Goal: Information Seeking & Learning: Learn about a topic

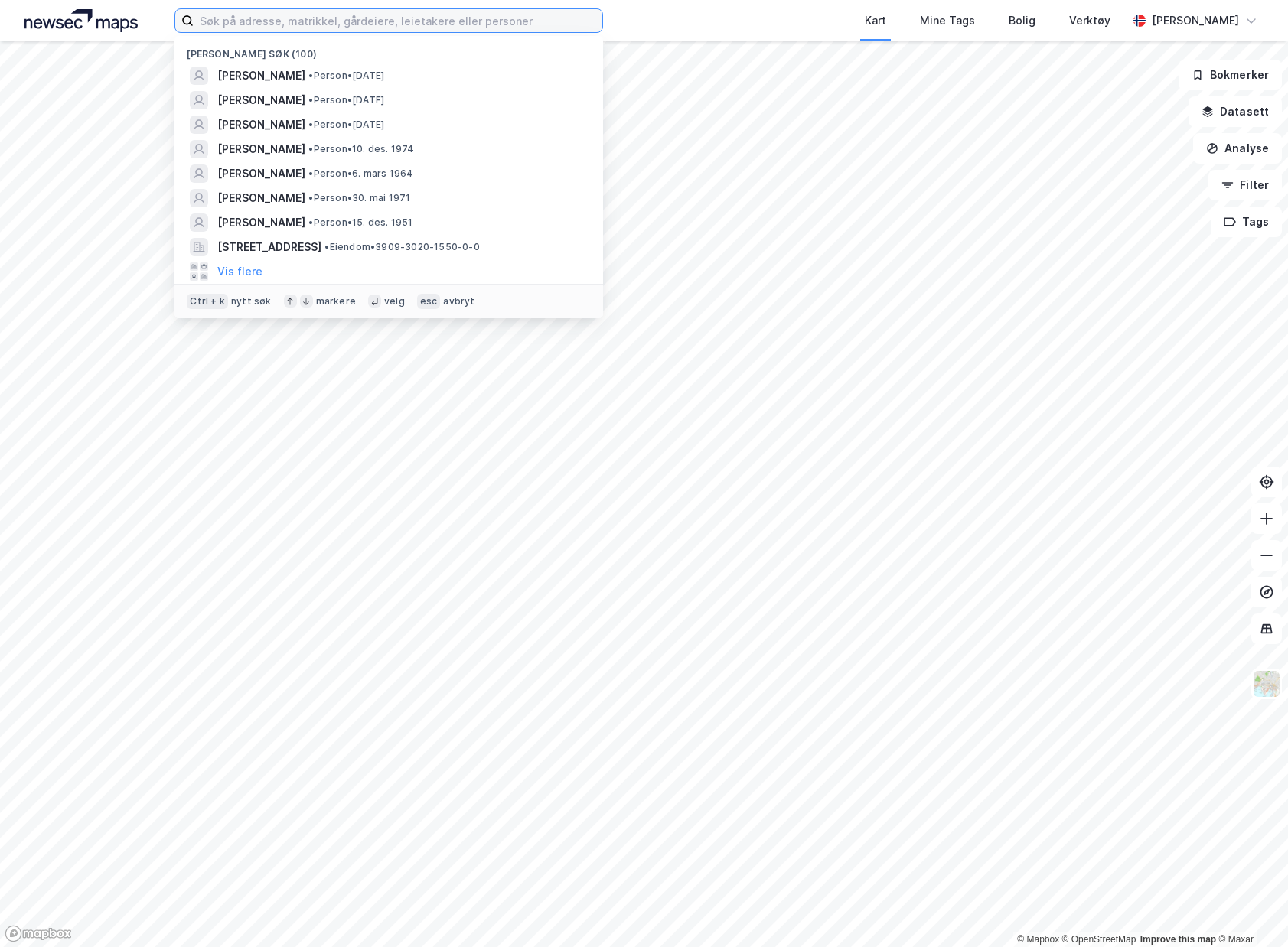
click at [480, 26] on input at bounding box center [398, 20] width 409 height 23
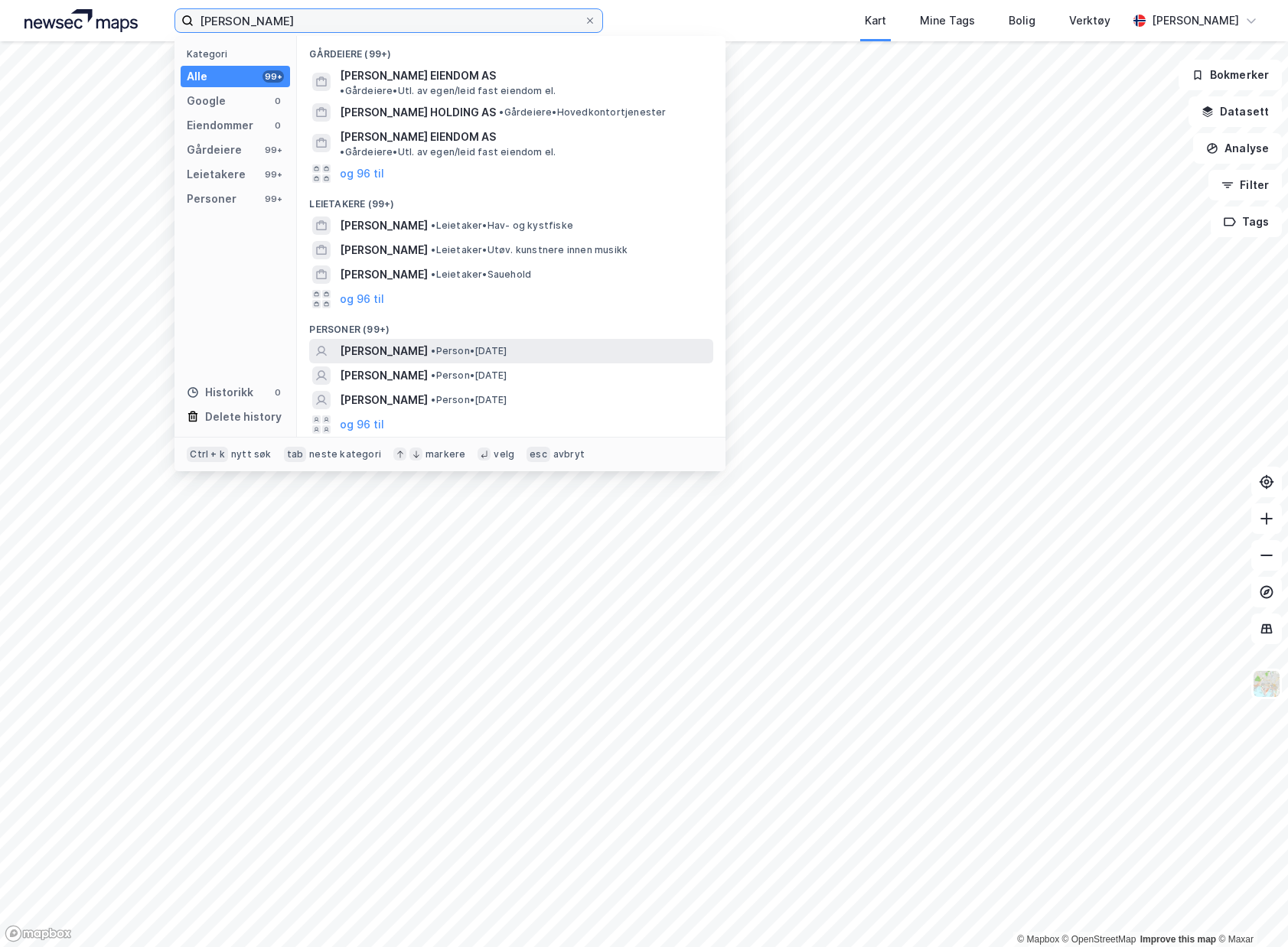
type input "[PERSON_NAME]"
click at [506, 341] on div "[PERSON_NAME] • Person • [DATE]" at bounding box center [525, 351] width 371 height 18
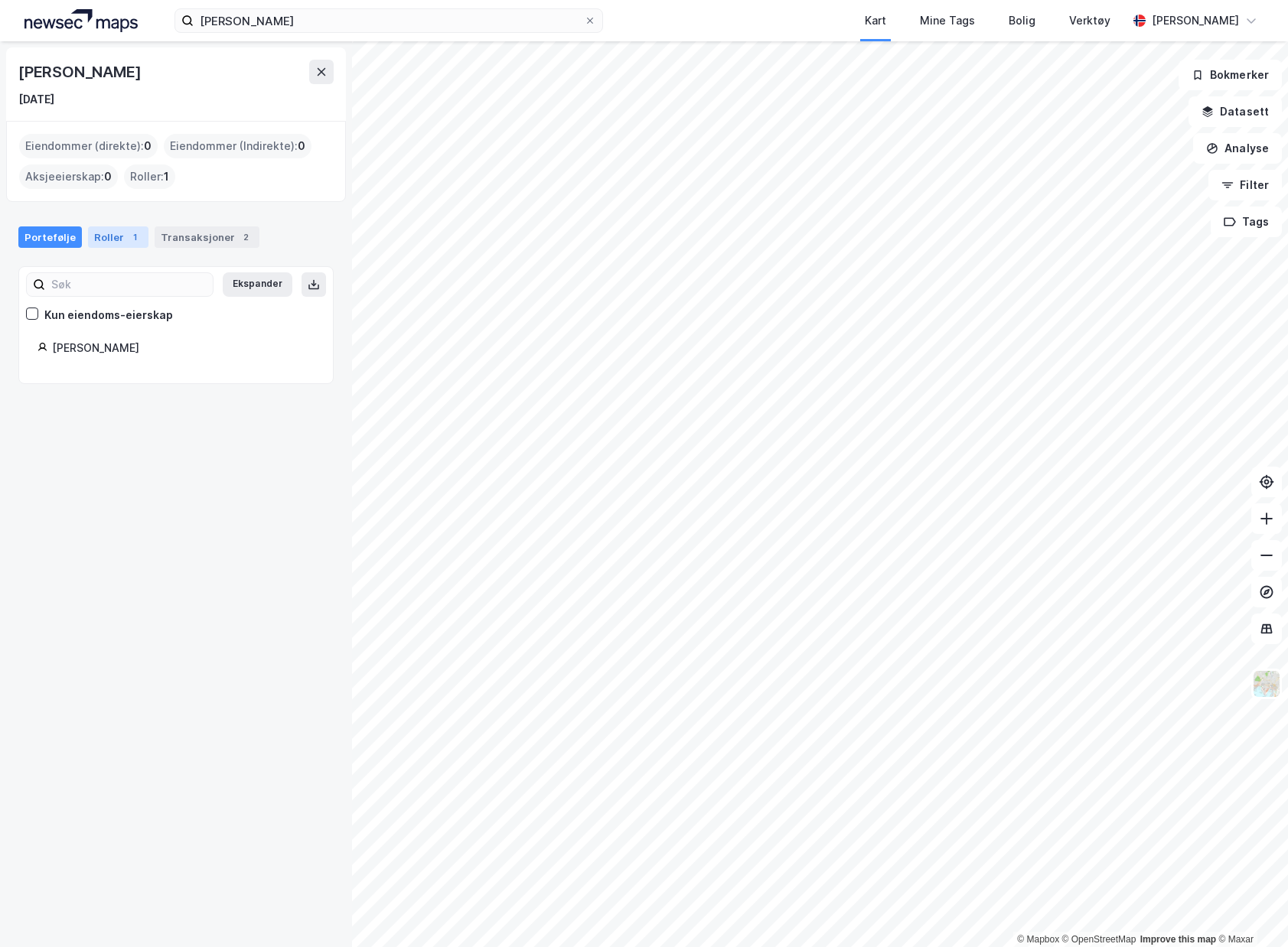
click at [136, 239] on div "Roller 1" at bounding box center [118, 238] width 60 height 22
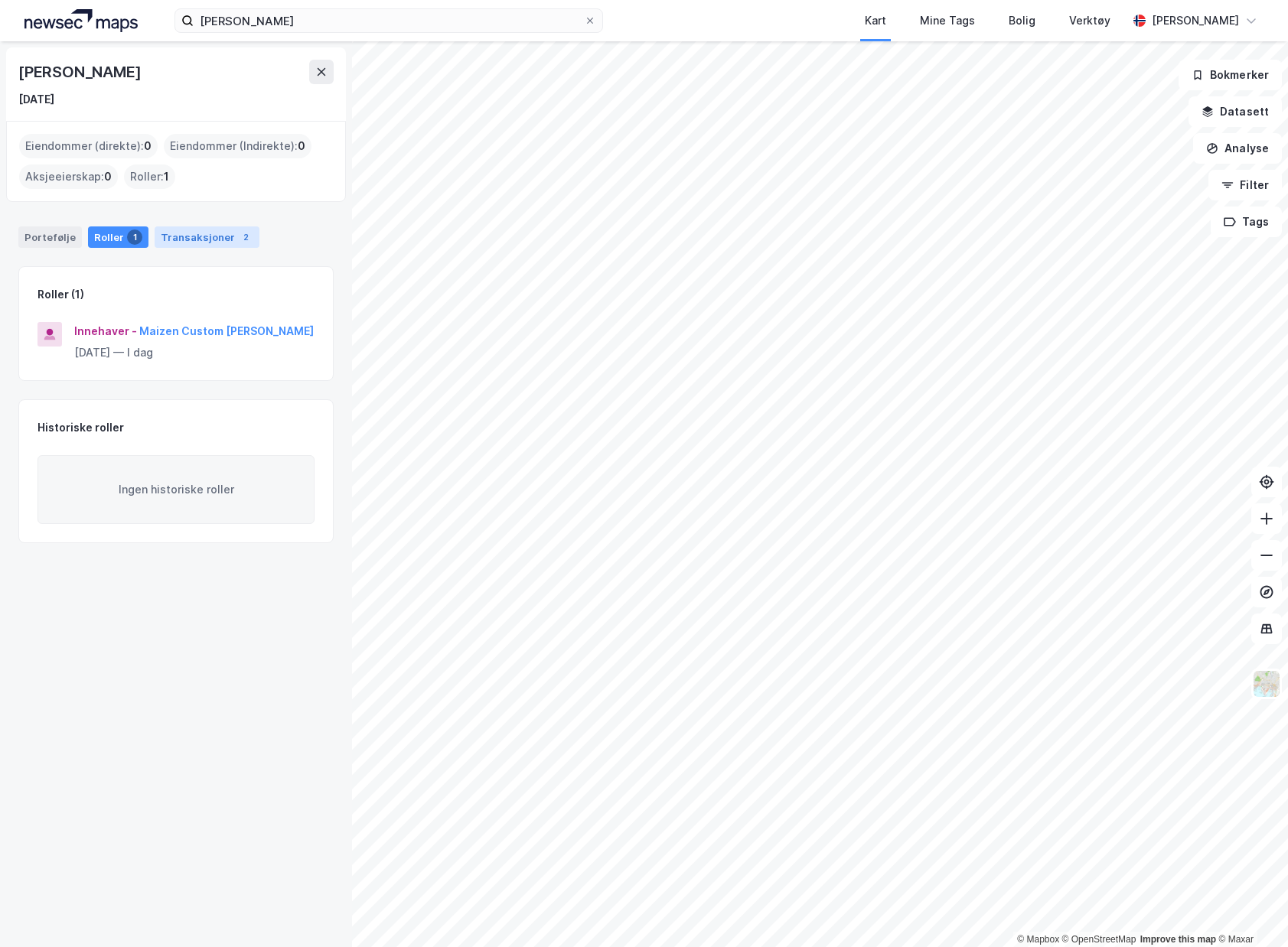
click at [228, 246] on div "Transaksjoner 2" at bounding box center [207, 238] width 105 height 22
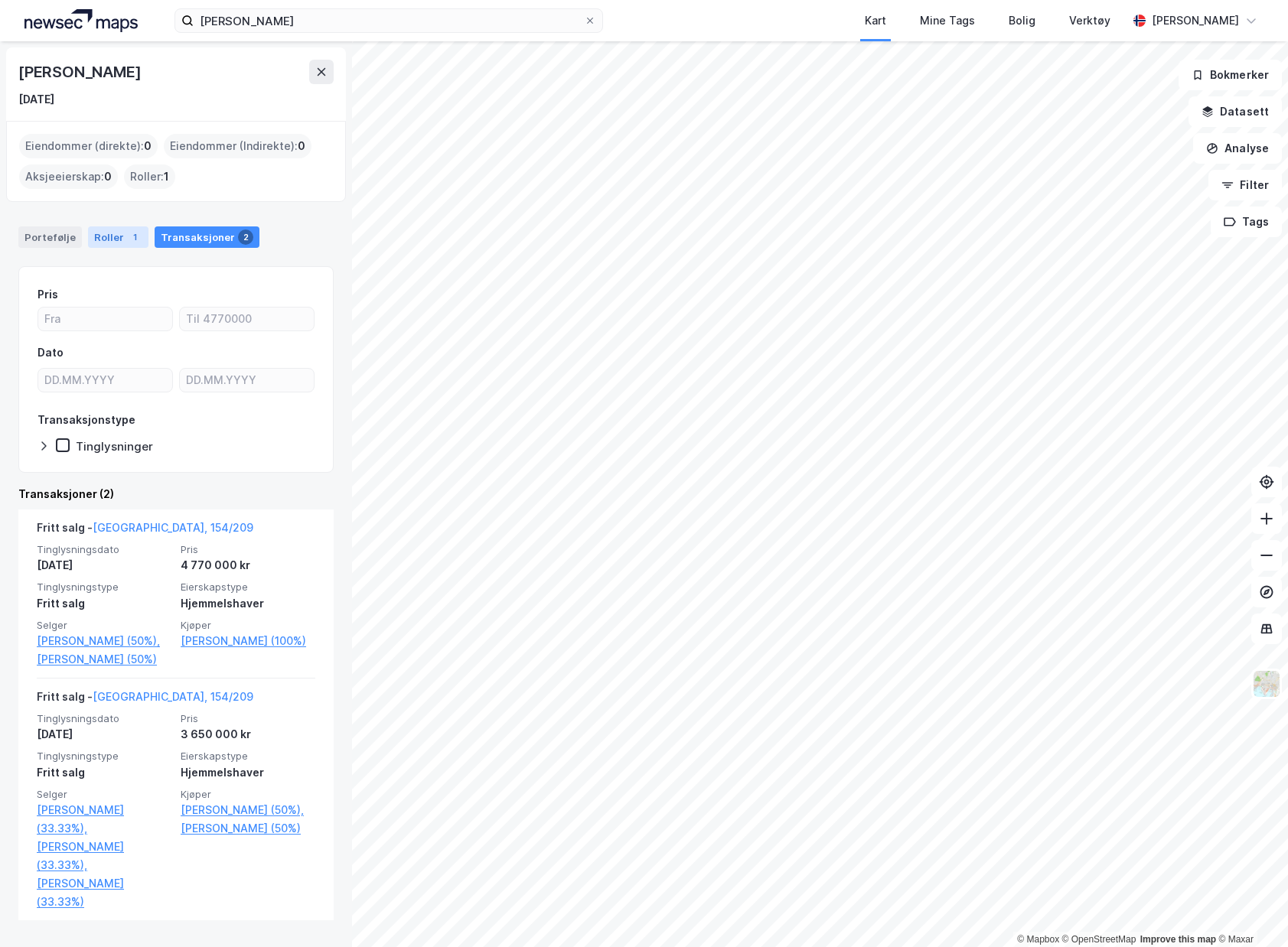
click at [91, 234] on div "Roller 1" at bounding box center [118, 238] width 60 height 22
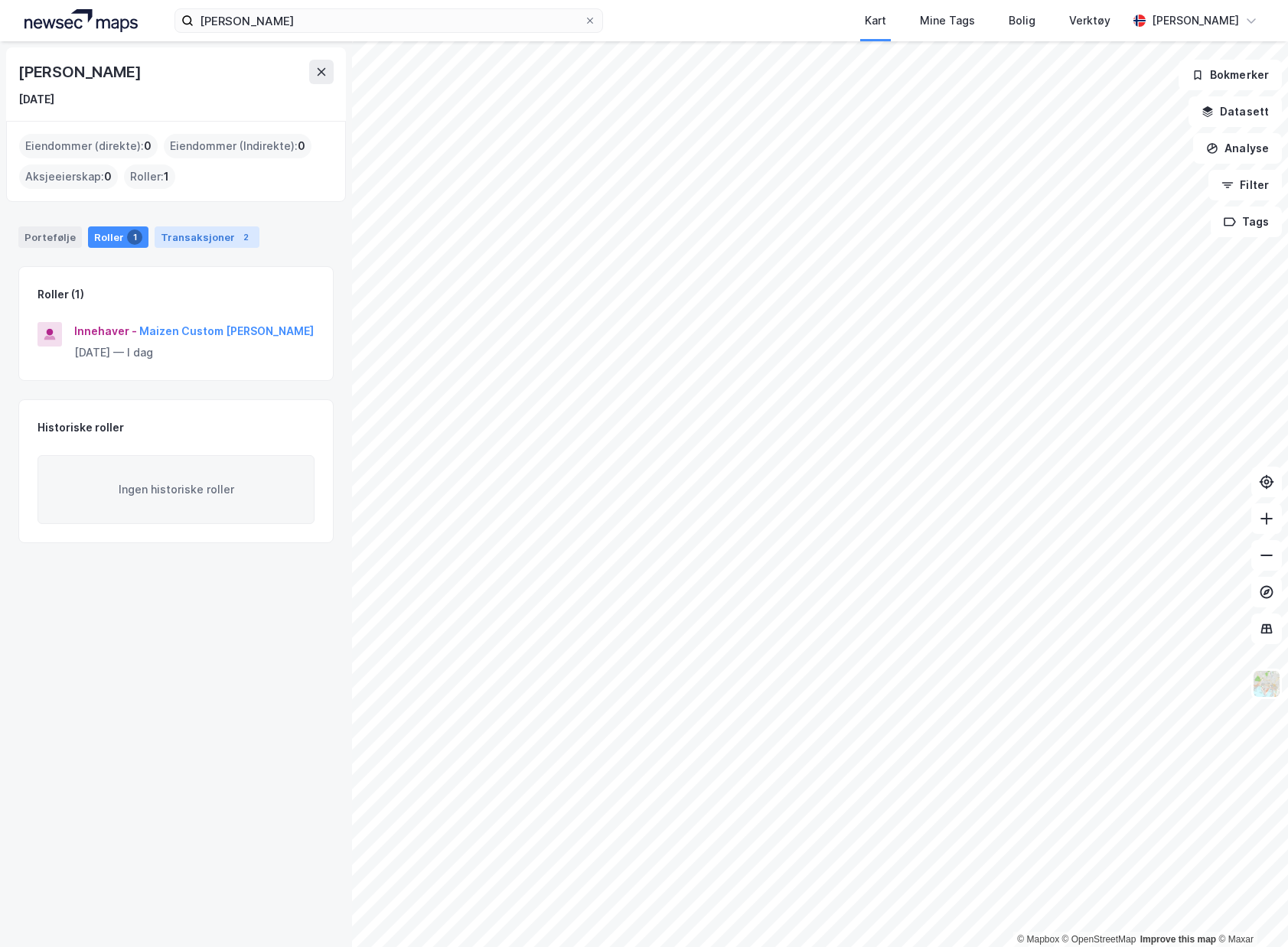
click at [201, 241] on div "Transaksjoner 2" at bounding box center [207, 238] width 105 height 22
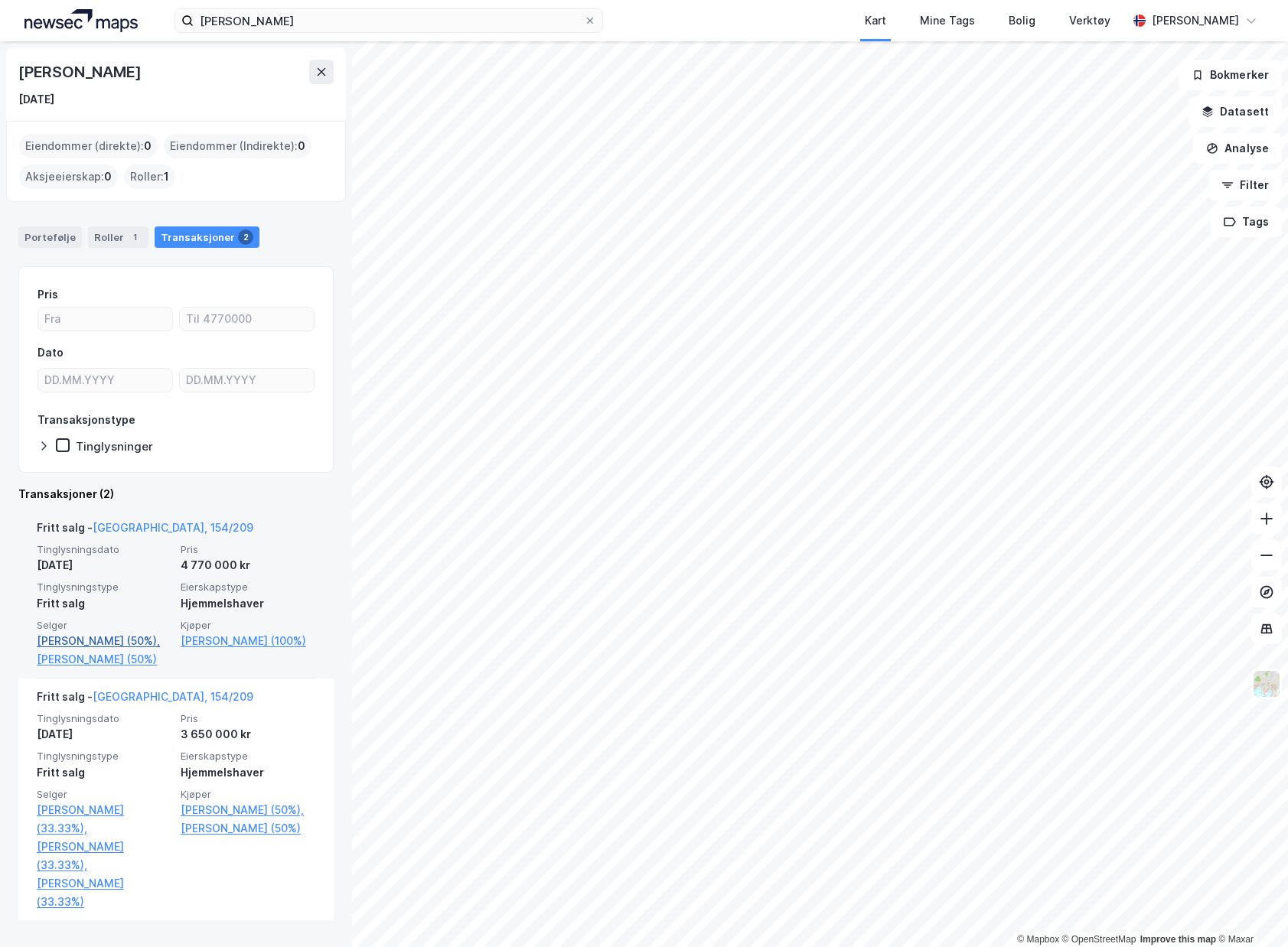
click at [62, 634] on link "[PERSON_NAME] (50%)," at bounding box center [104, 641] width 135 height 18
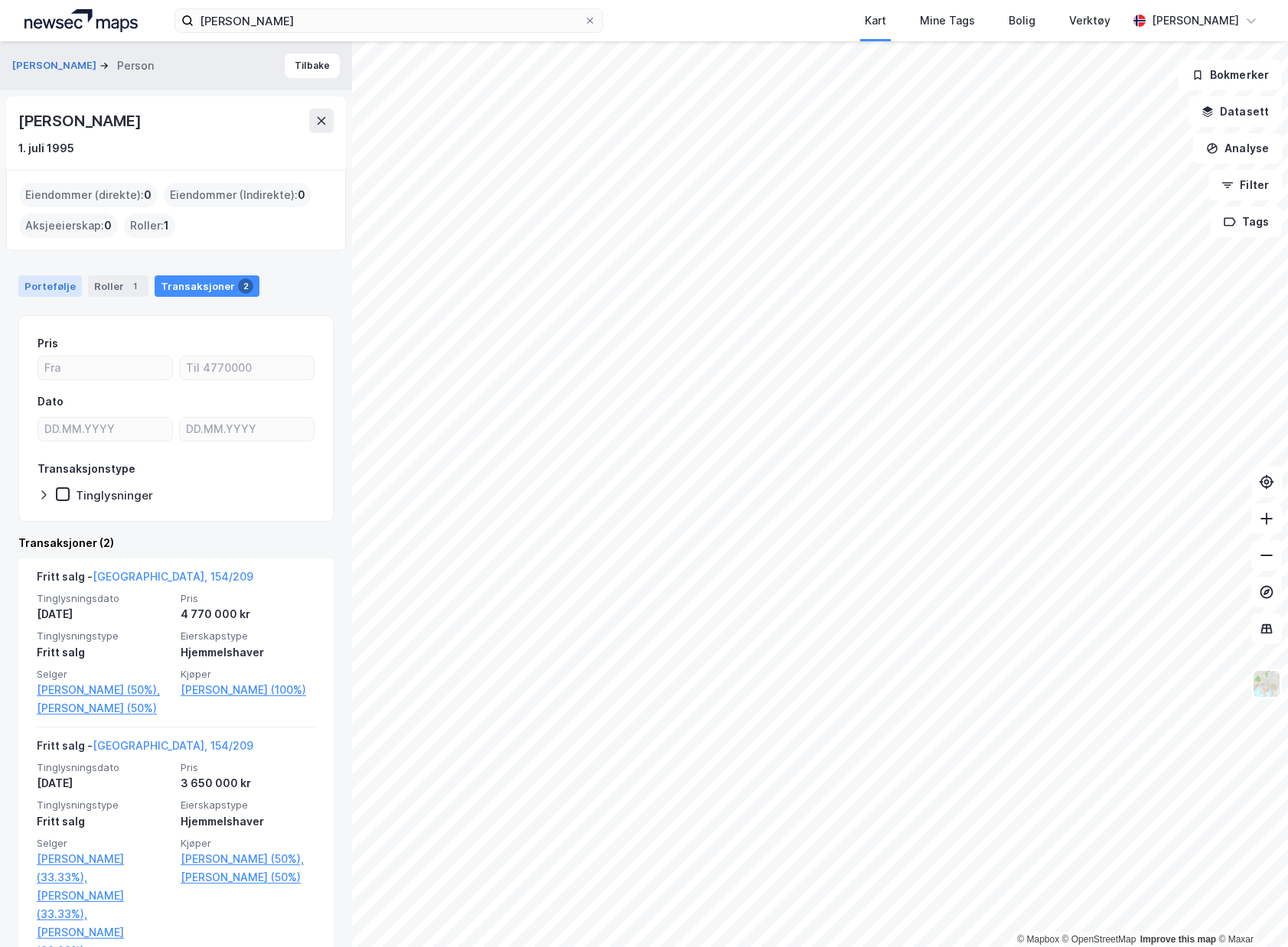
click at [53, 283] on div "Portefølje" at bounding box center [50, 286] width 64 height 22
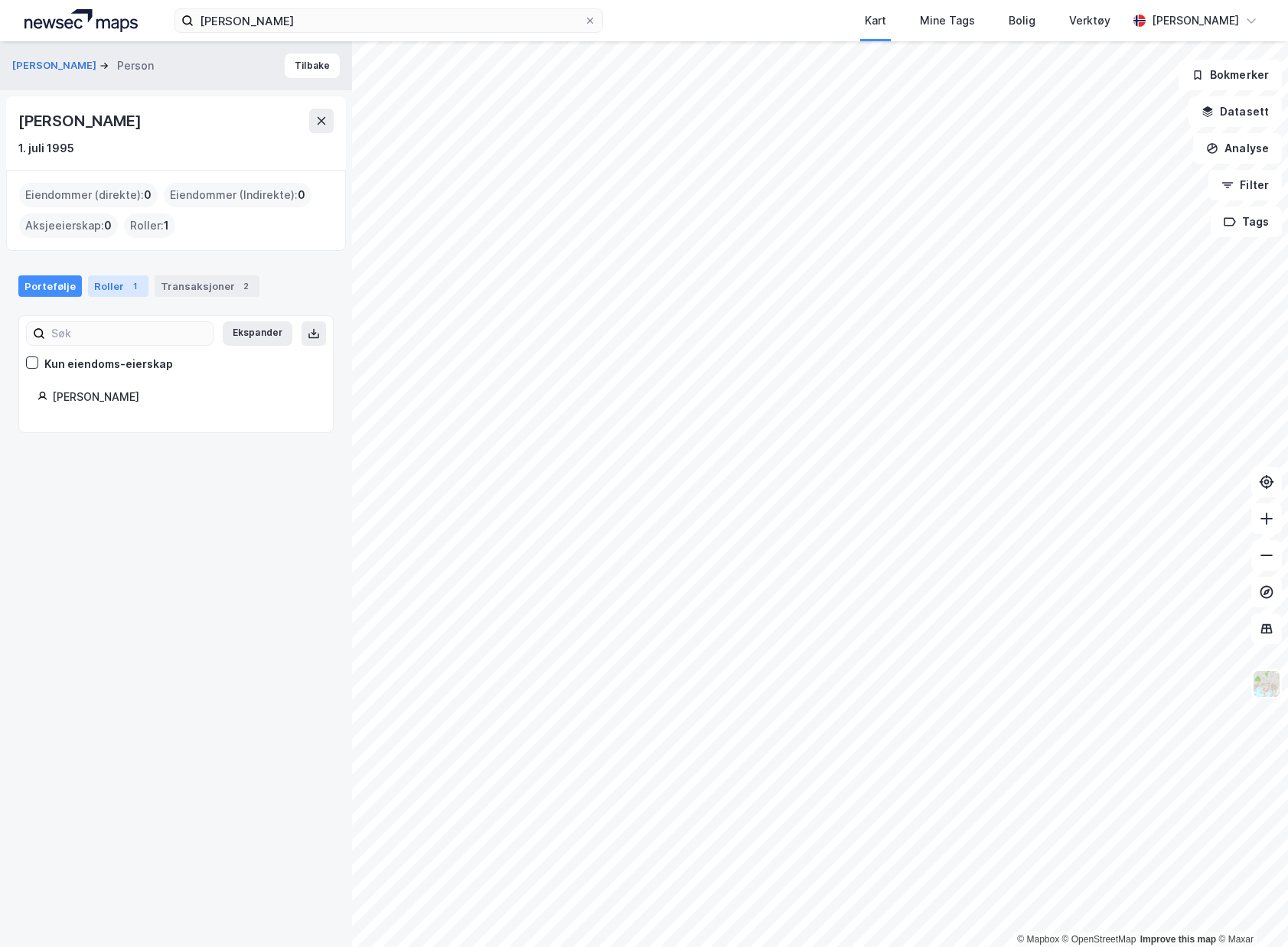
click at [127, 286] on div "1" at bounding box center [134, 286] width 15 height 15
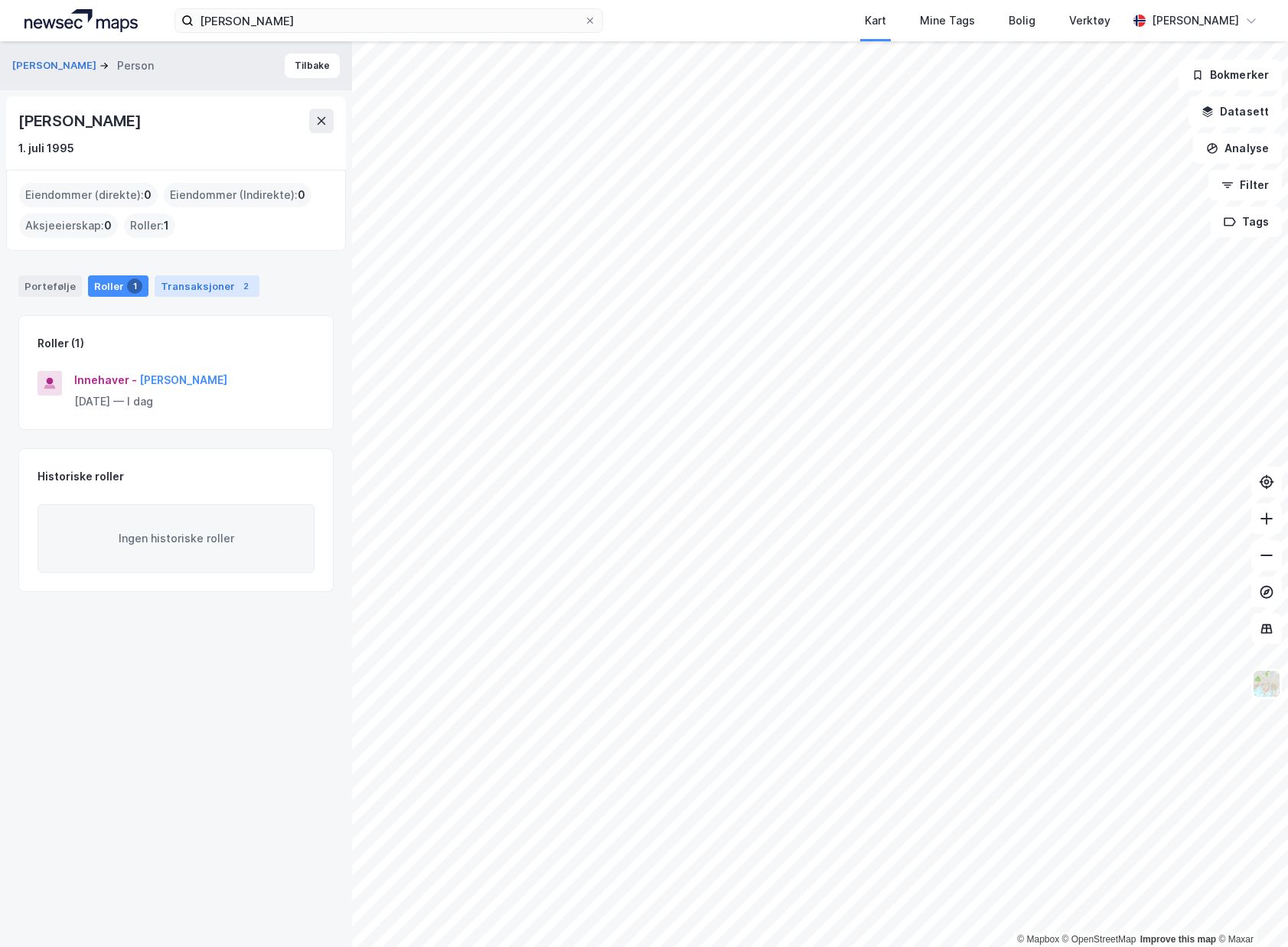
click at [184, 288] on div "Transaksjoner 2" at bounding box center [207, 286] width 105 height 22
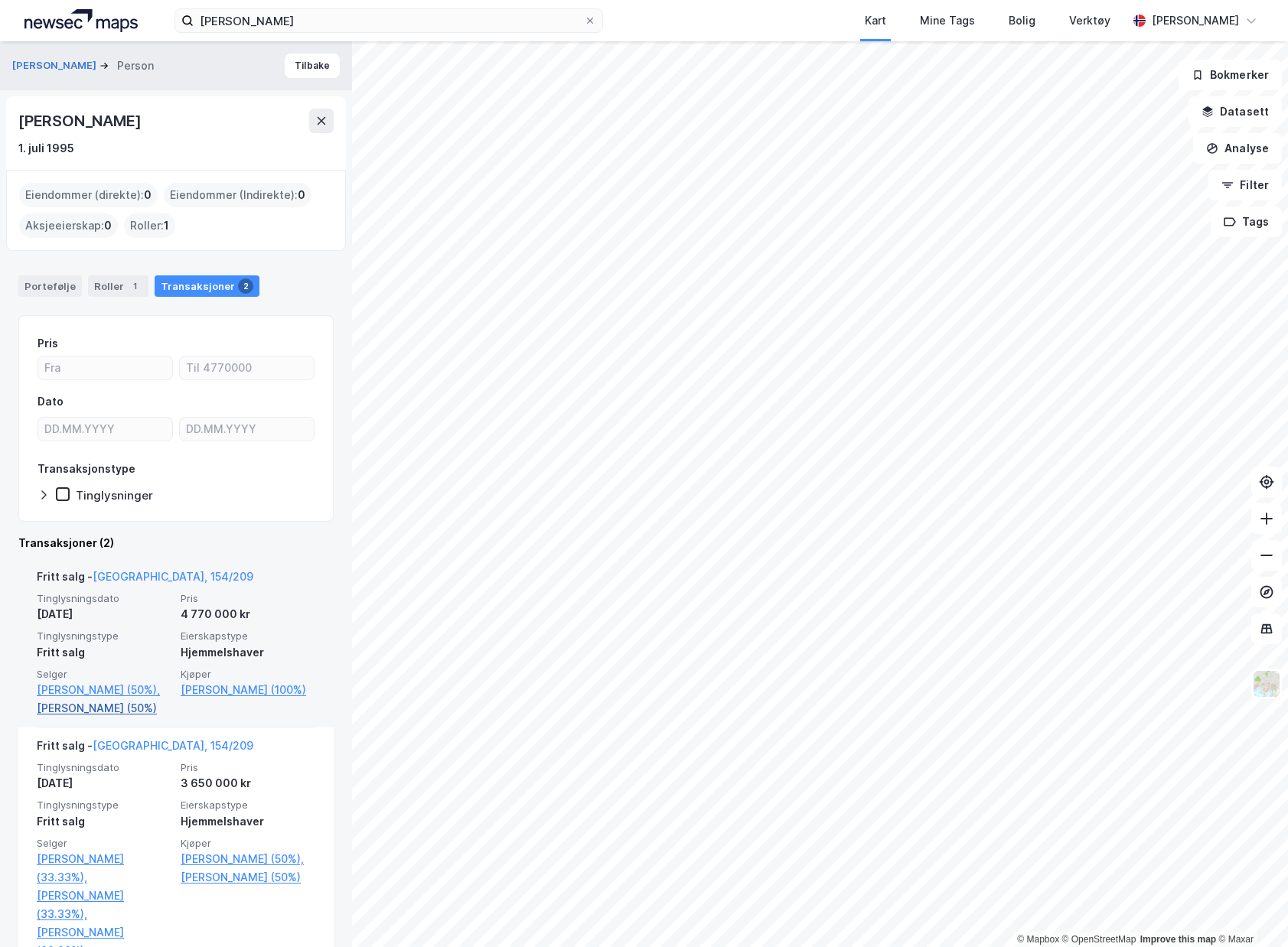
click at [107, 718] on link "[PERSON_NAME] (50%)" at bounding box center [104, 708] width 135 height 18
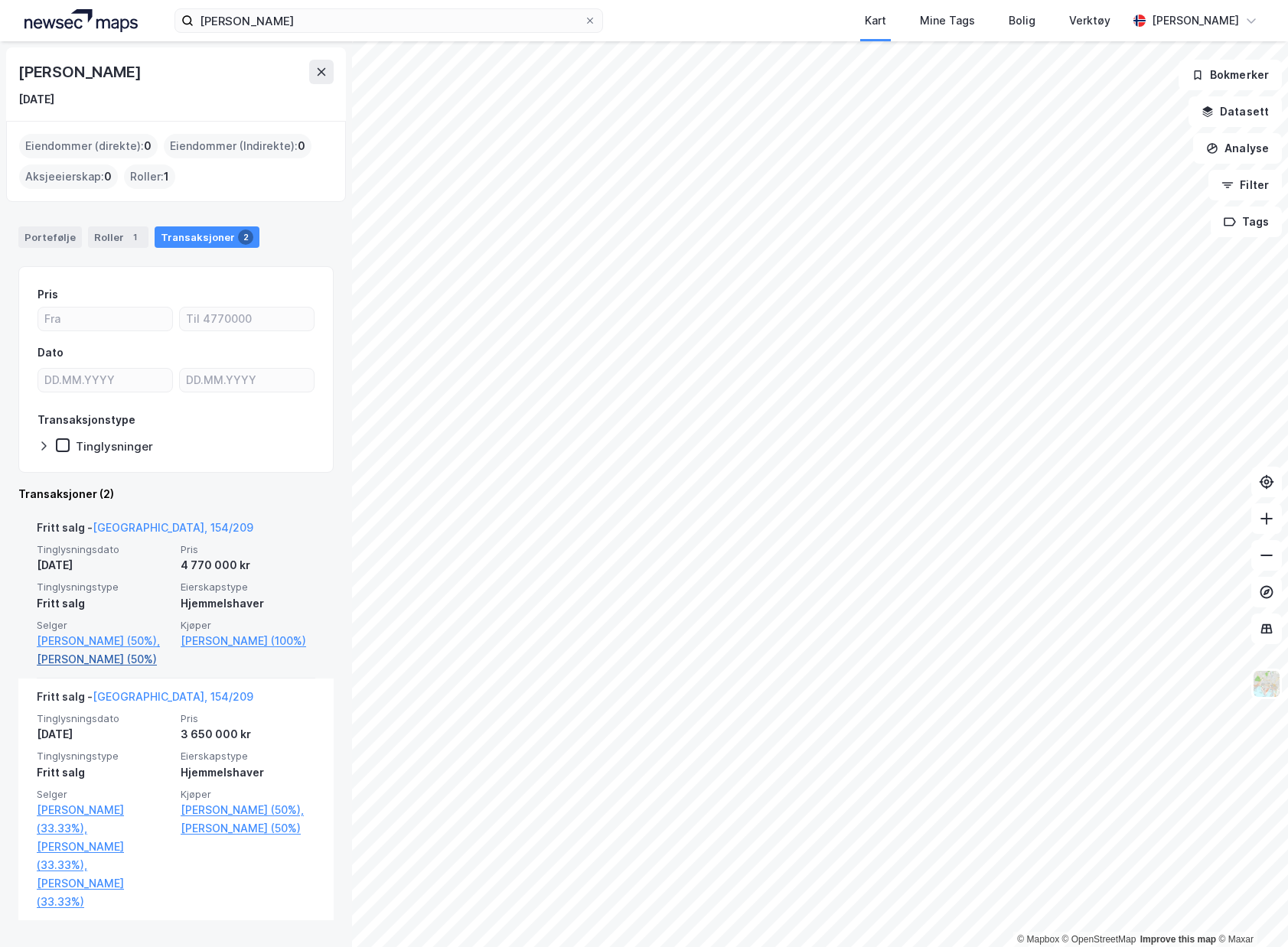
click at [137, 668] on link "[PERSON_NAME] (50%)" at bounding box center [104, 659] width 135 height 18
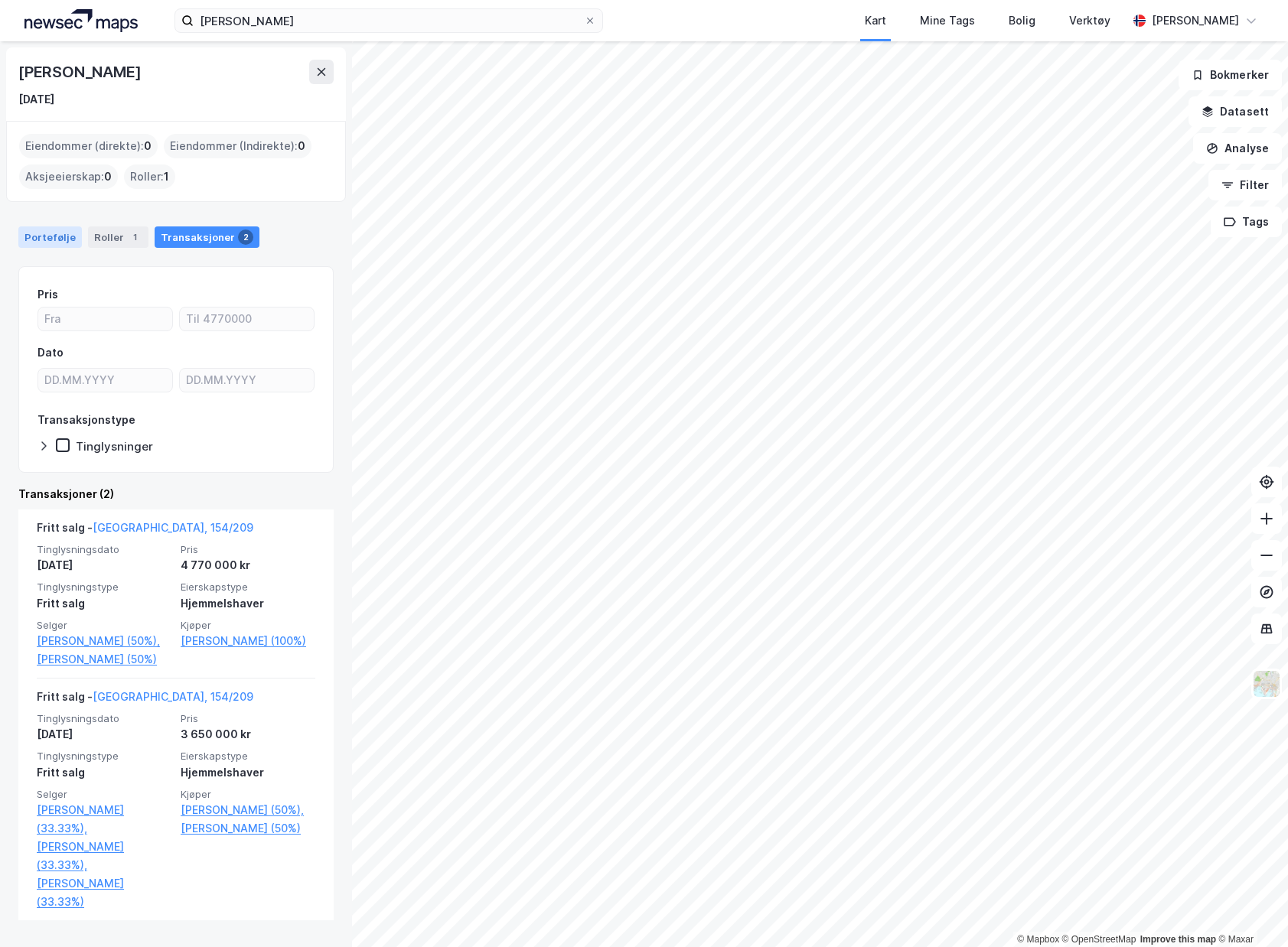
click at [66, 247] on div "Portefølje" at bounding box center [50, 238] width 64 height 22
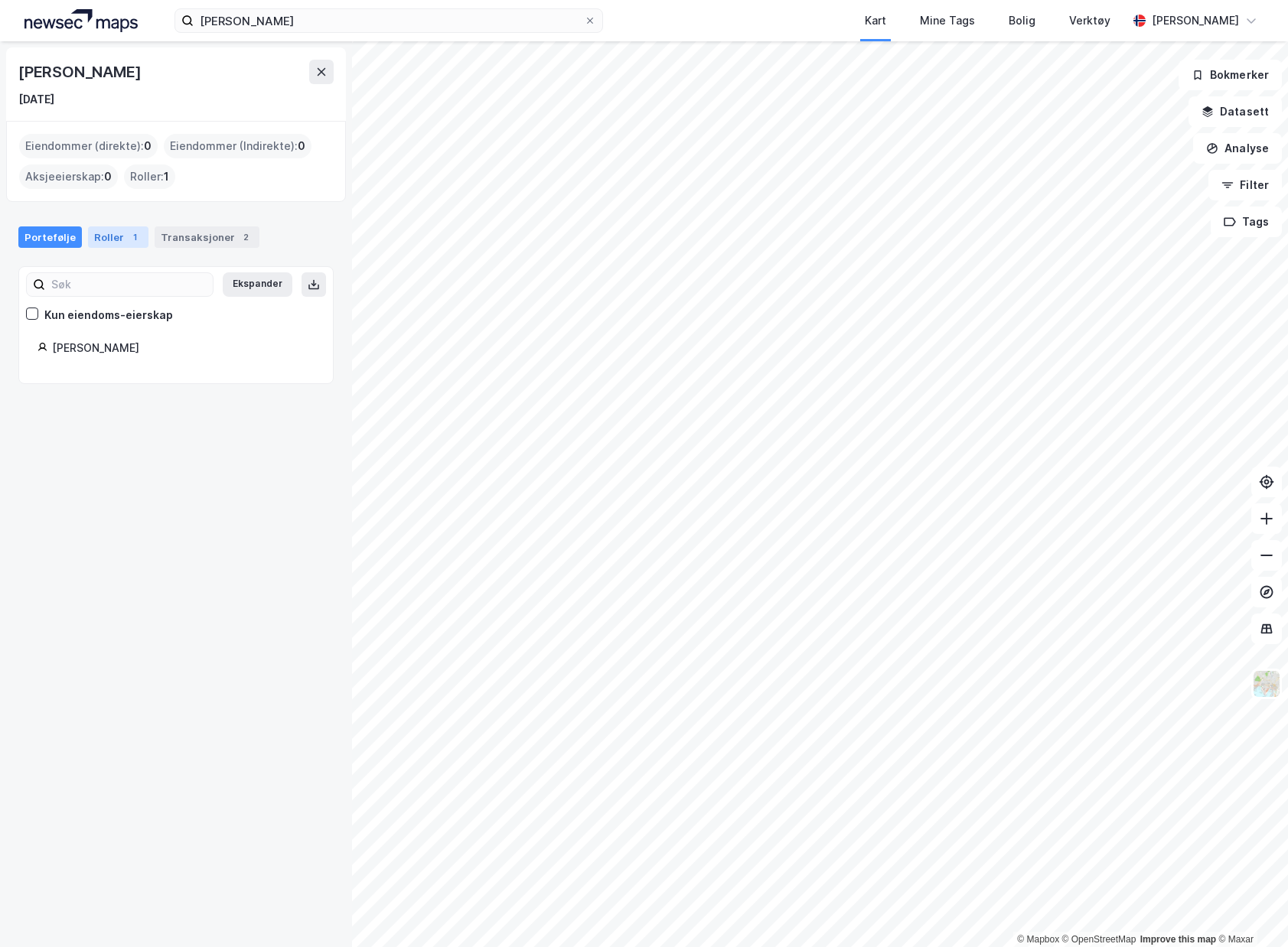
click at [88, 245] on div "Roller 1" at bounding box center [118, 238] width 60 height 22
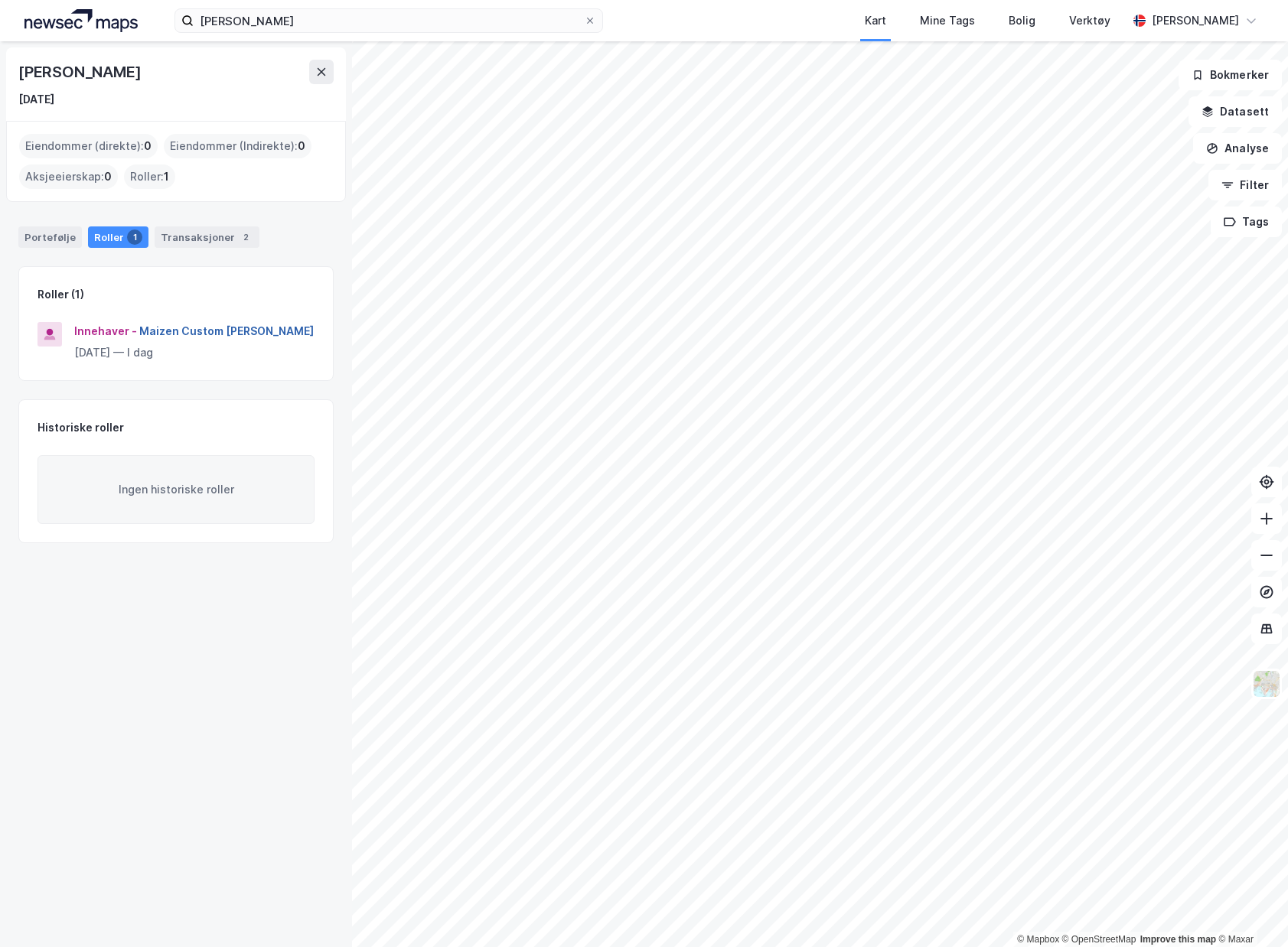
click at [0, 0] on button "Maizen Custom [PERSON_NAME]" at bounding box center [0, 0] width 0 height 0
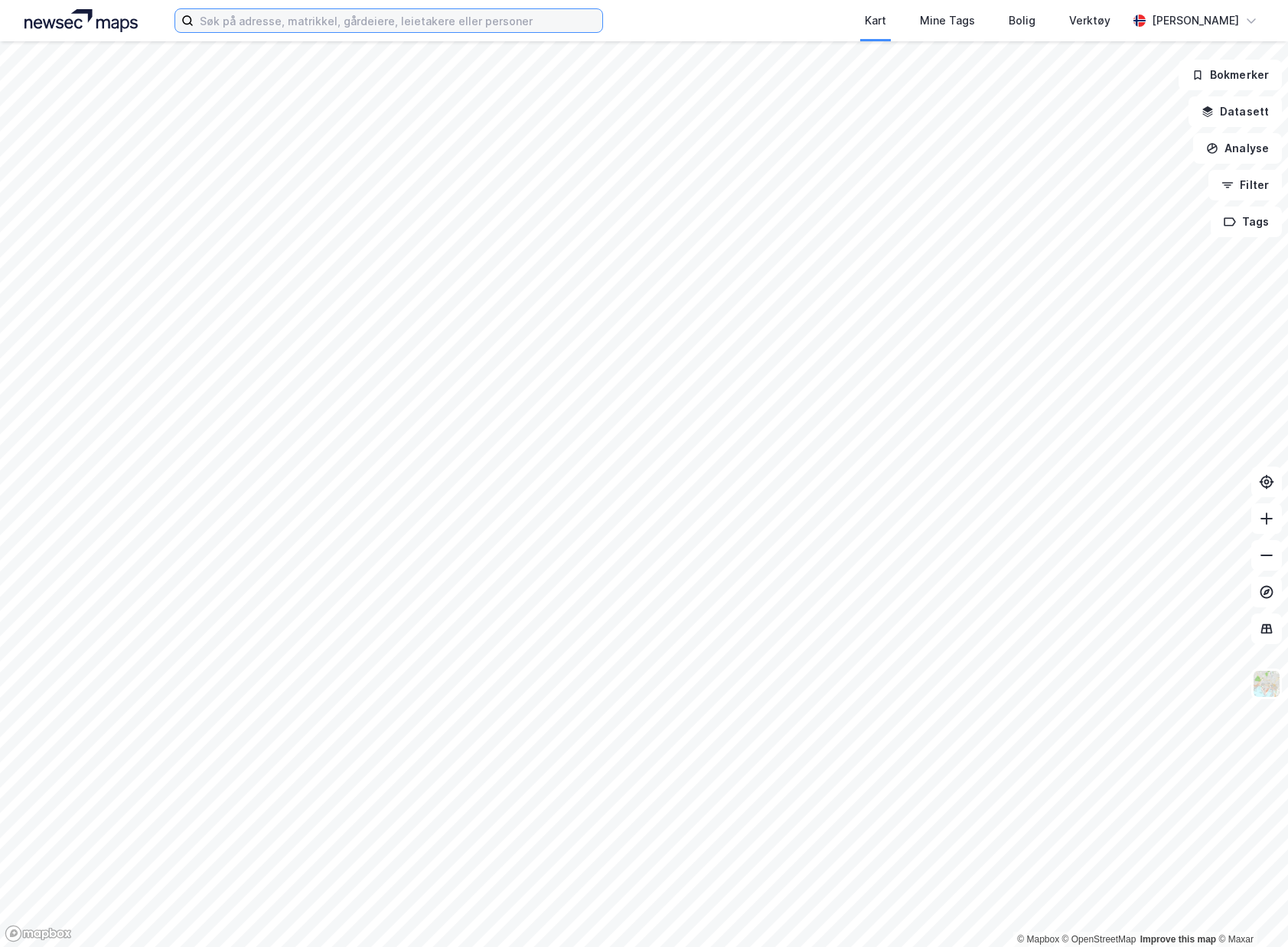
click at [281, 25] on input at bounding box center [398, 20] width 409 height 23
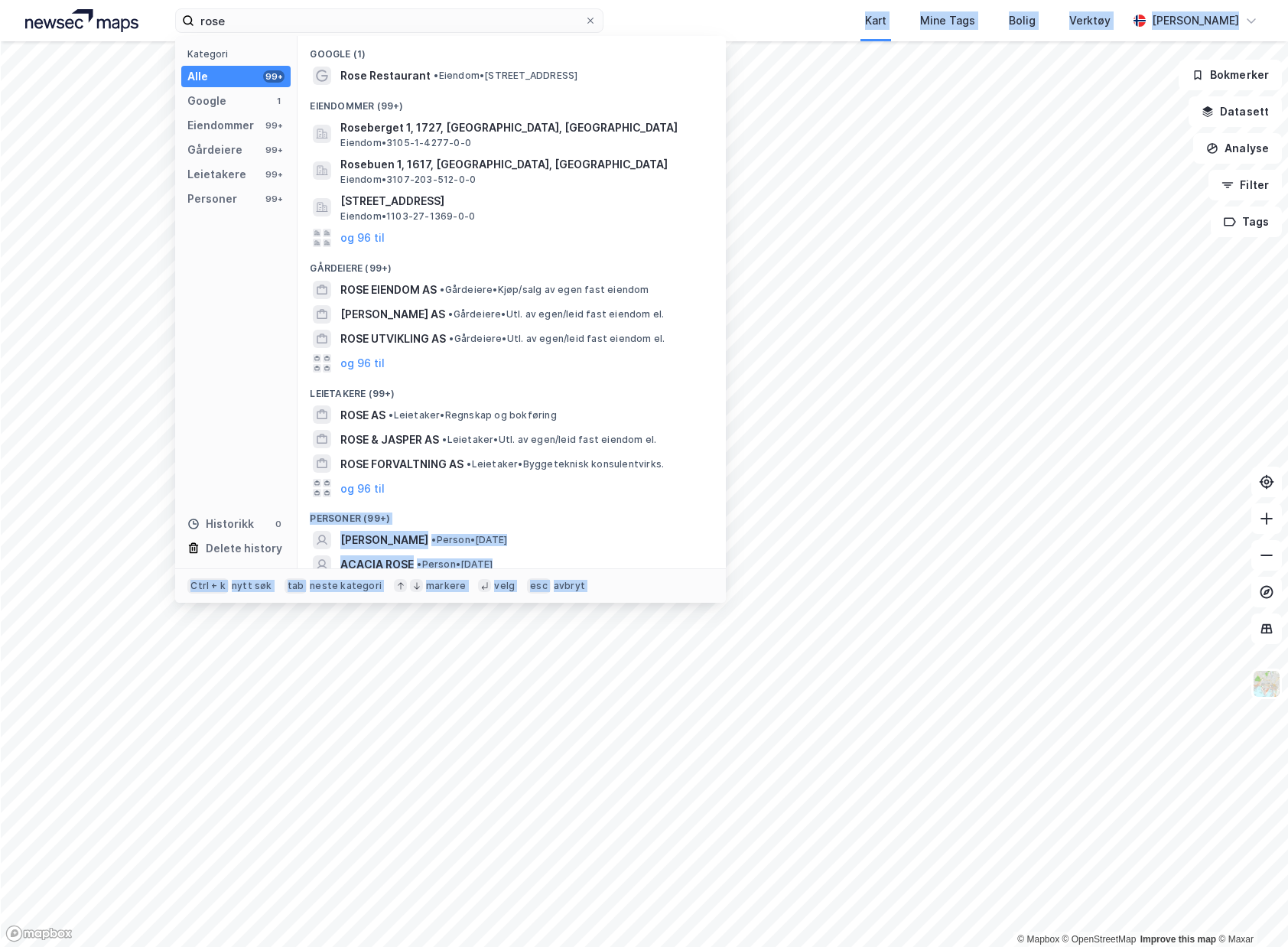
scroll to position [57, 0]
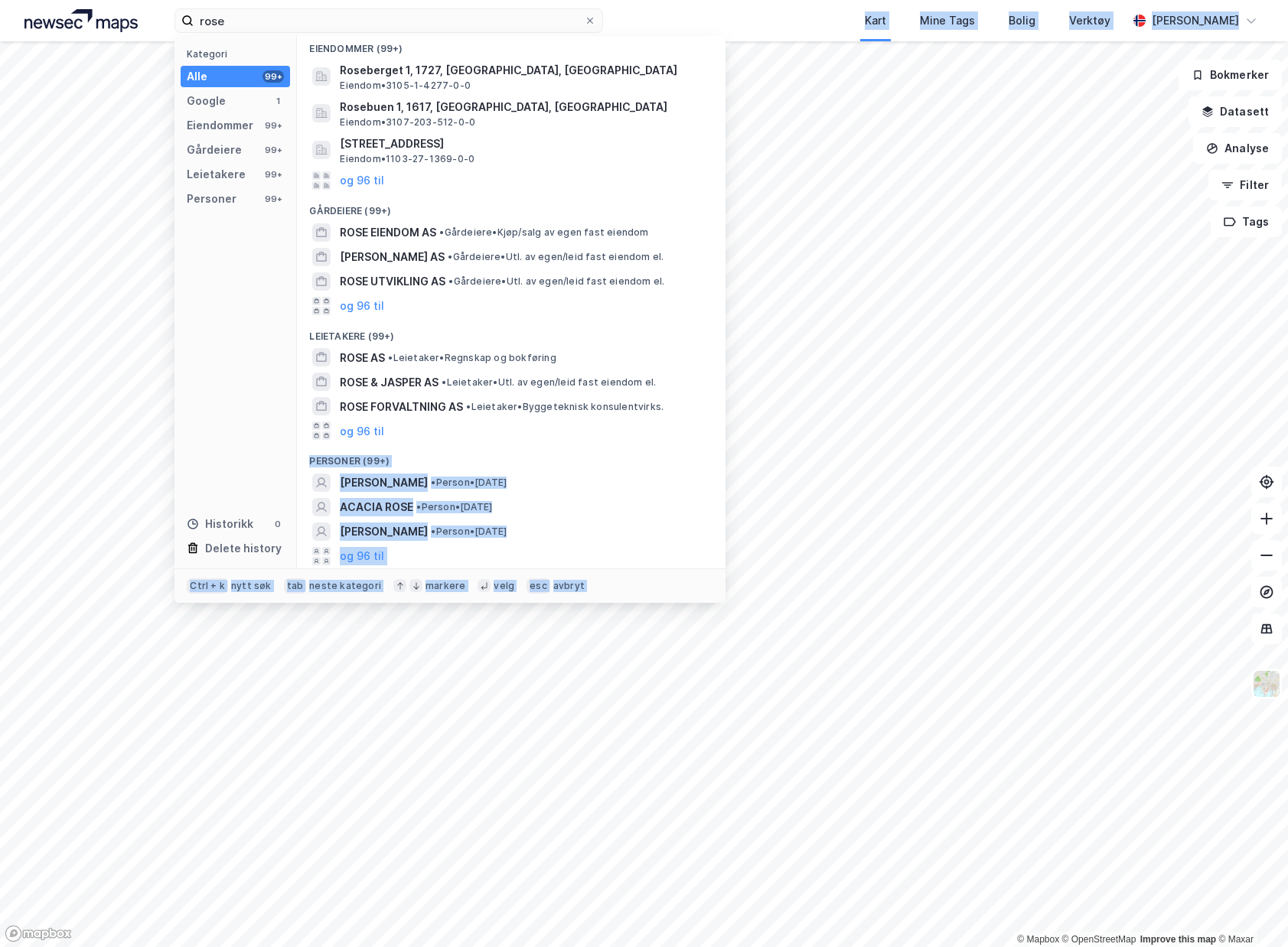
click at [609, 662] on div "rose Kategori Alle 99+ Google 1 Eiendommer 99+ Gårdeiere 99+ Leietakere 99+ Per…" at bounding box center [644, 474] width 1288 height 947
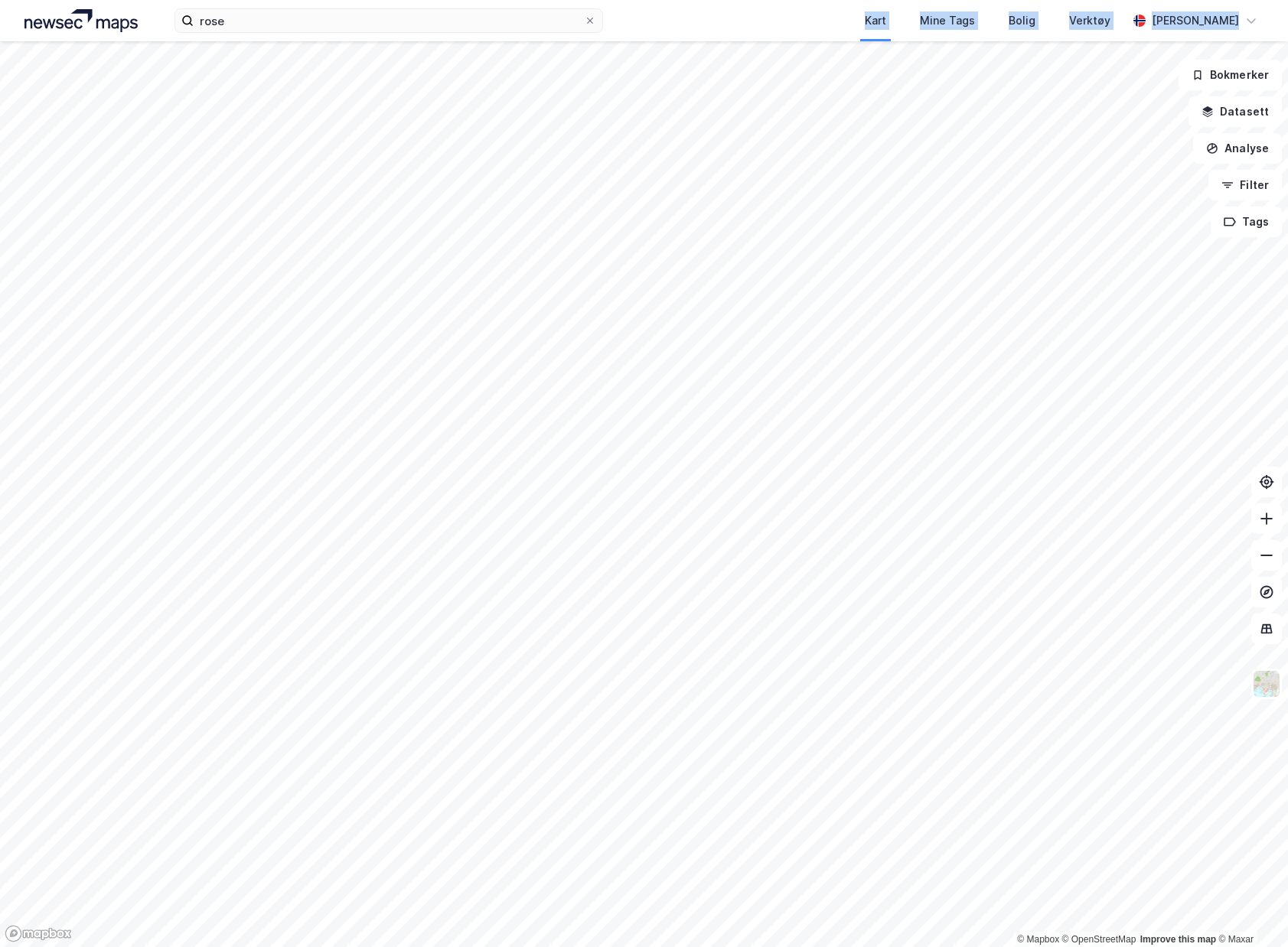
click at [772, 23] on div "Kart Mine Tags Bolig Verktøy" at bounding box center [902, 20] width 451 height 41
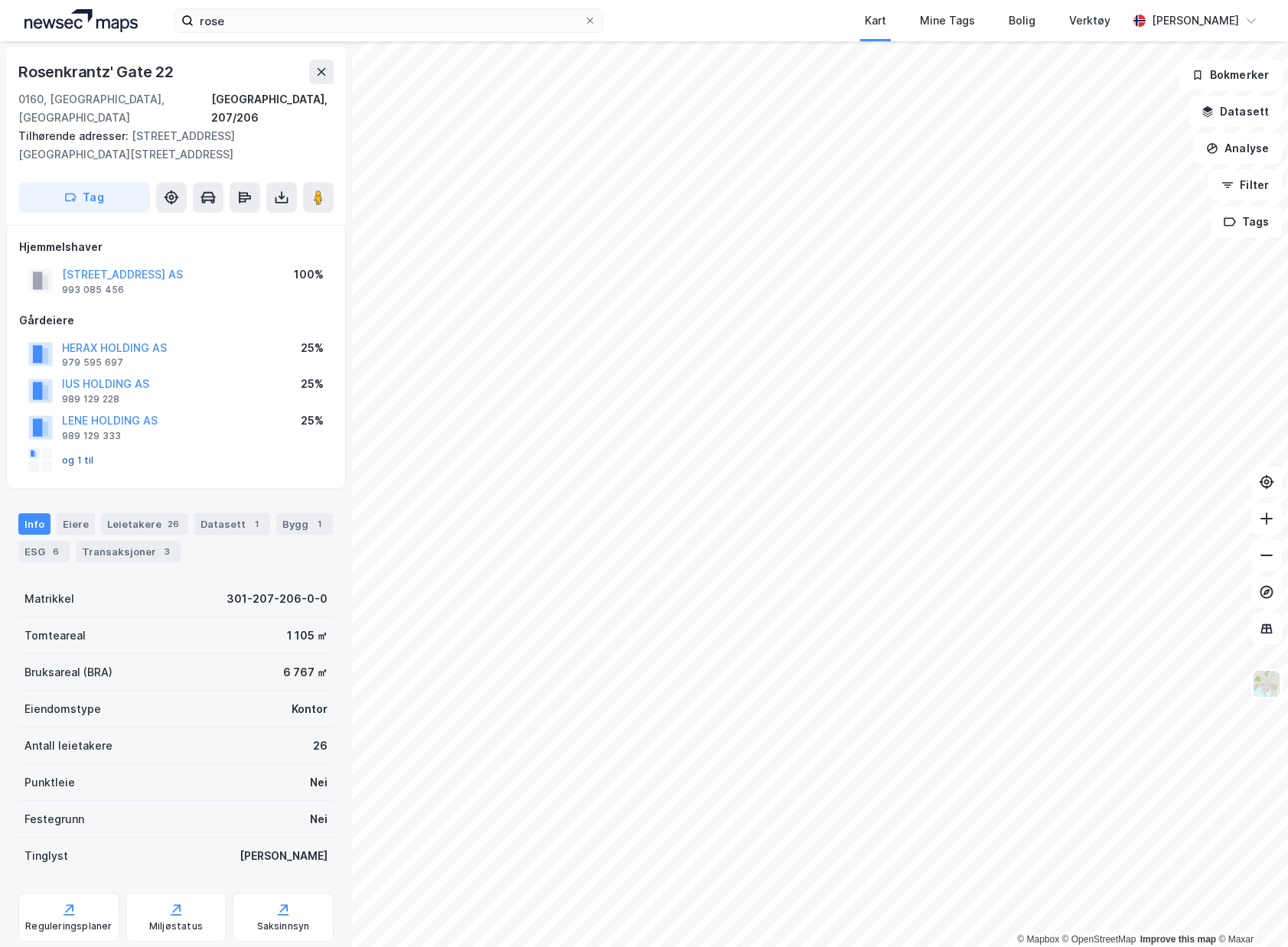
click at [0, 0] on button "og 1 til" at bounding box center [0, 0] width 0 height 0
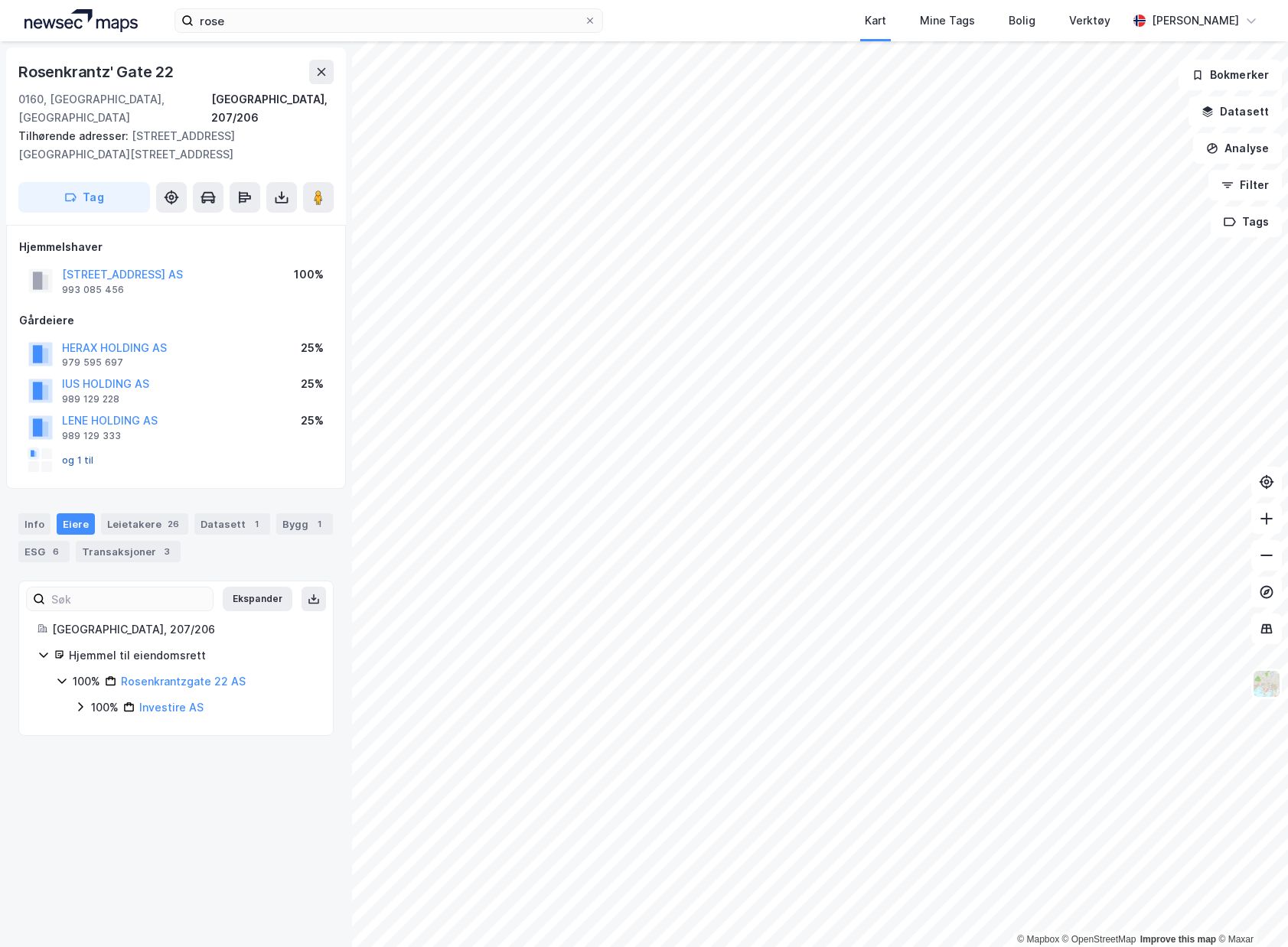
click at [0, 0] on button "og 1 til" at bounding box center [0, 0] width 0 height 0
click at [90, 698] on div "100% Investire AS" at bounding box center [194, 708] width 240 height 18
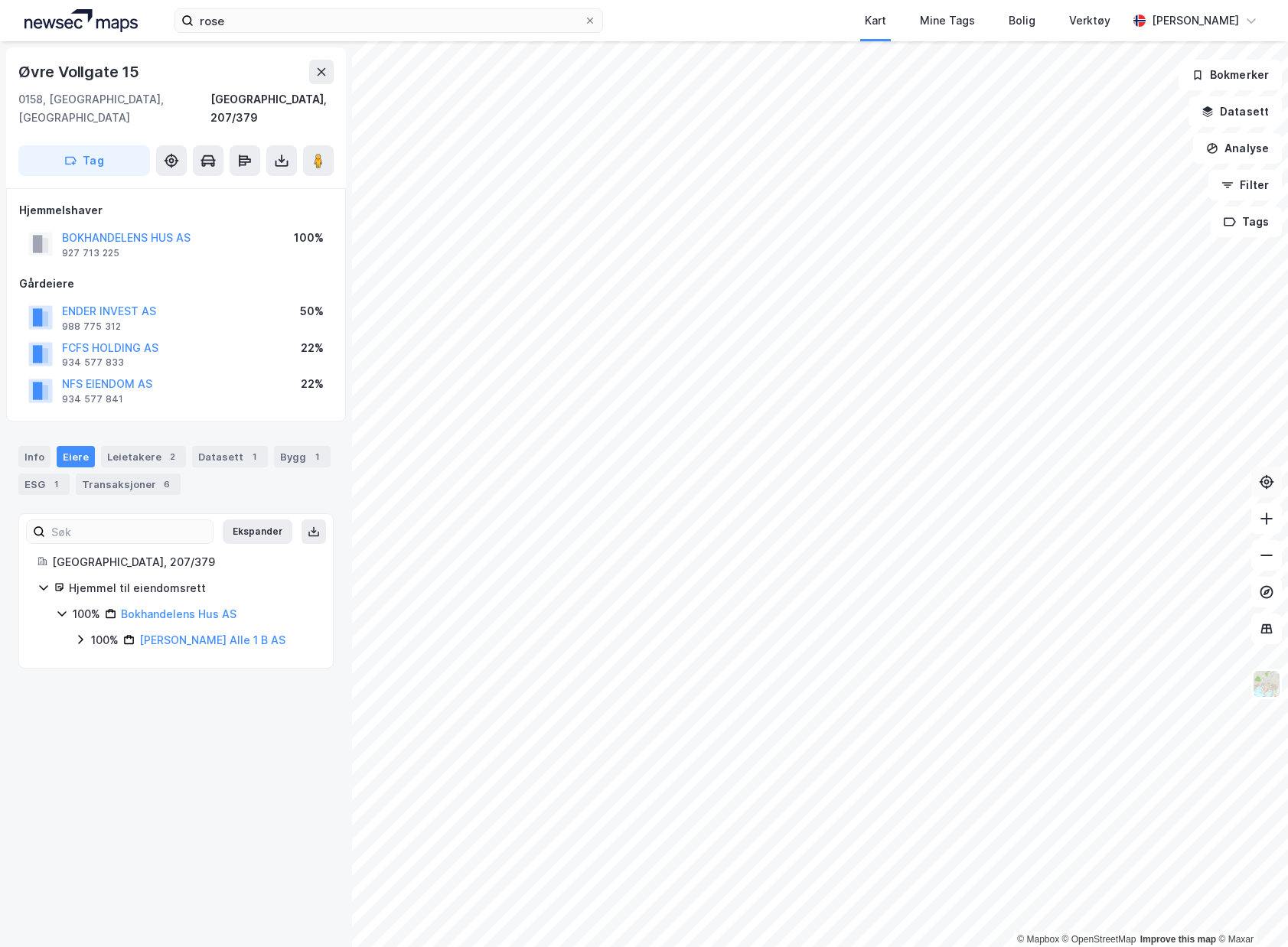
click at [1278, 475] on div "© Mapbox © OpenStreetMap Improve this map © Maxar Øvre Vollgate 15 0158, Oslo, …" at bounding box center [644, 494] width 1288 height 906
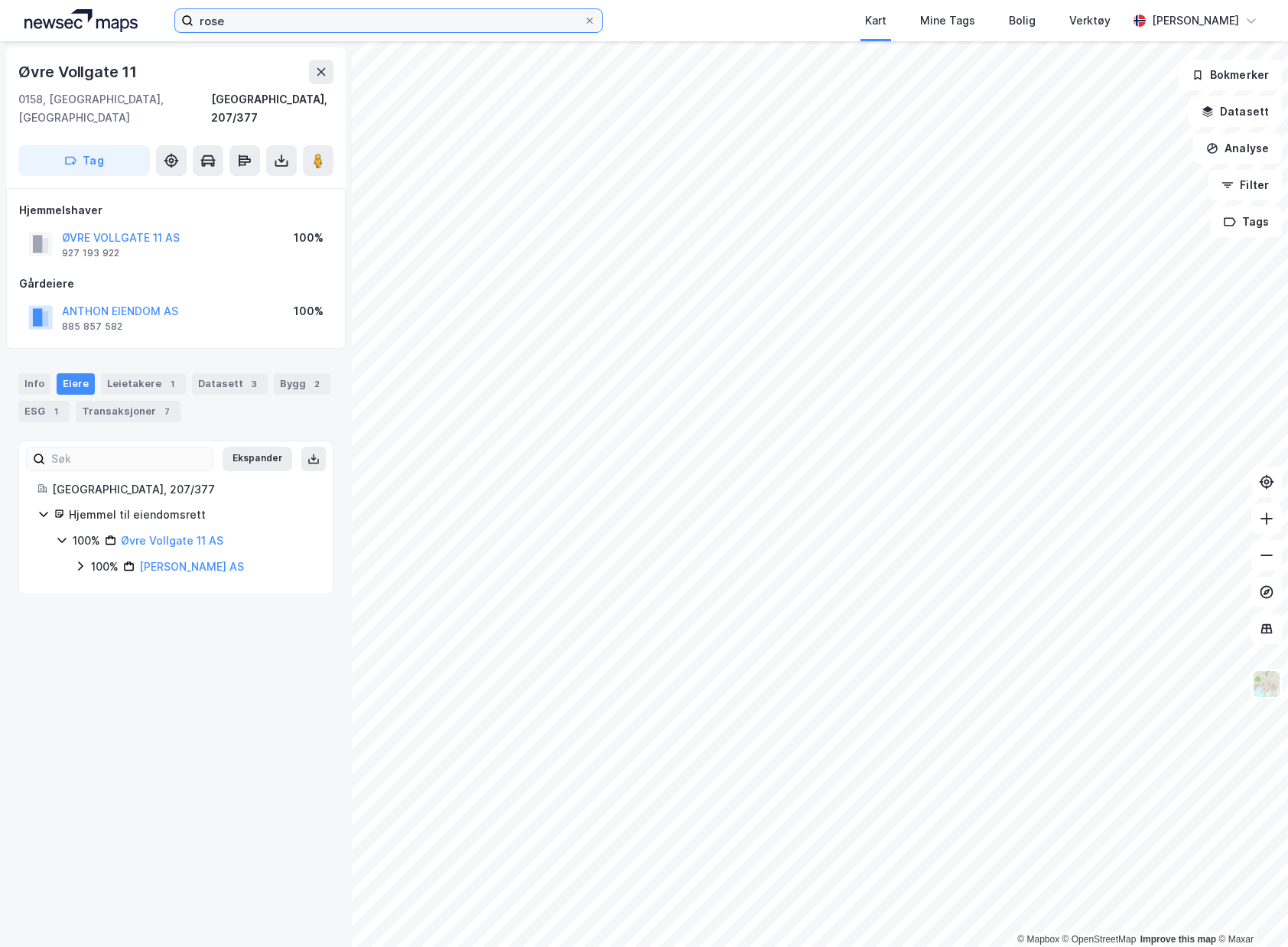
drag, startPoint x: 296, startPoint y: 22, endPoint x: -107, endPoint y: 0, distance: 403.6
click at [0, 0] on html "rose Kart Mine Tags Bolig Verktøy Emil Solheim © Mapbox © OpenStreetMap Improve…" at bounding box center [644, 474] width 1288 height 947
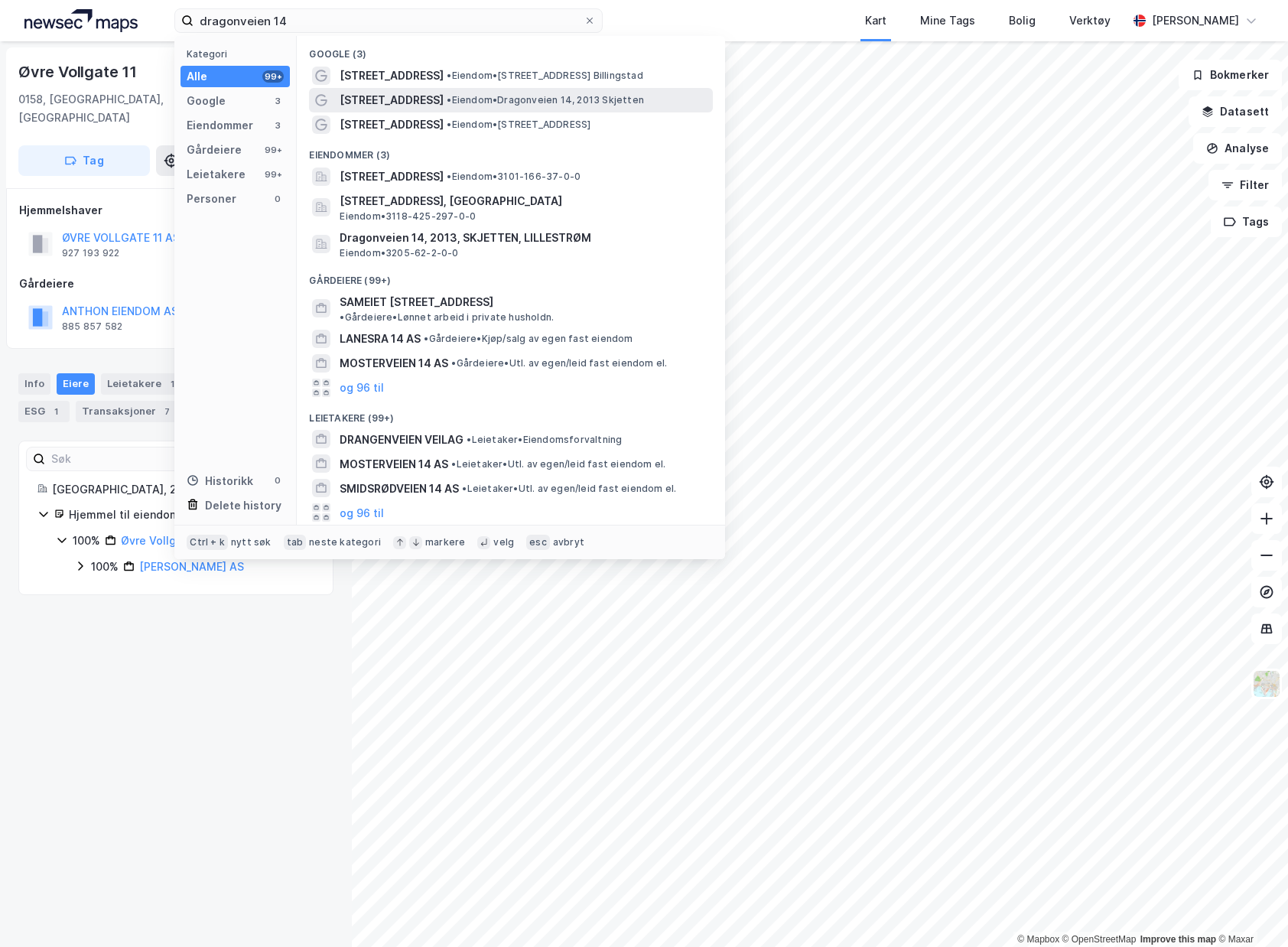
click at [634, 107] on div "Dragonveien 14 • Eiendom • Dragonveien 14, 2013 Skjetten" at bounding box center [524, 100] width 370 height 18
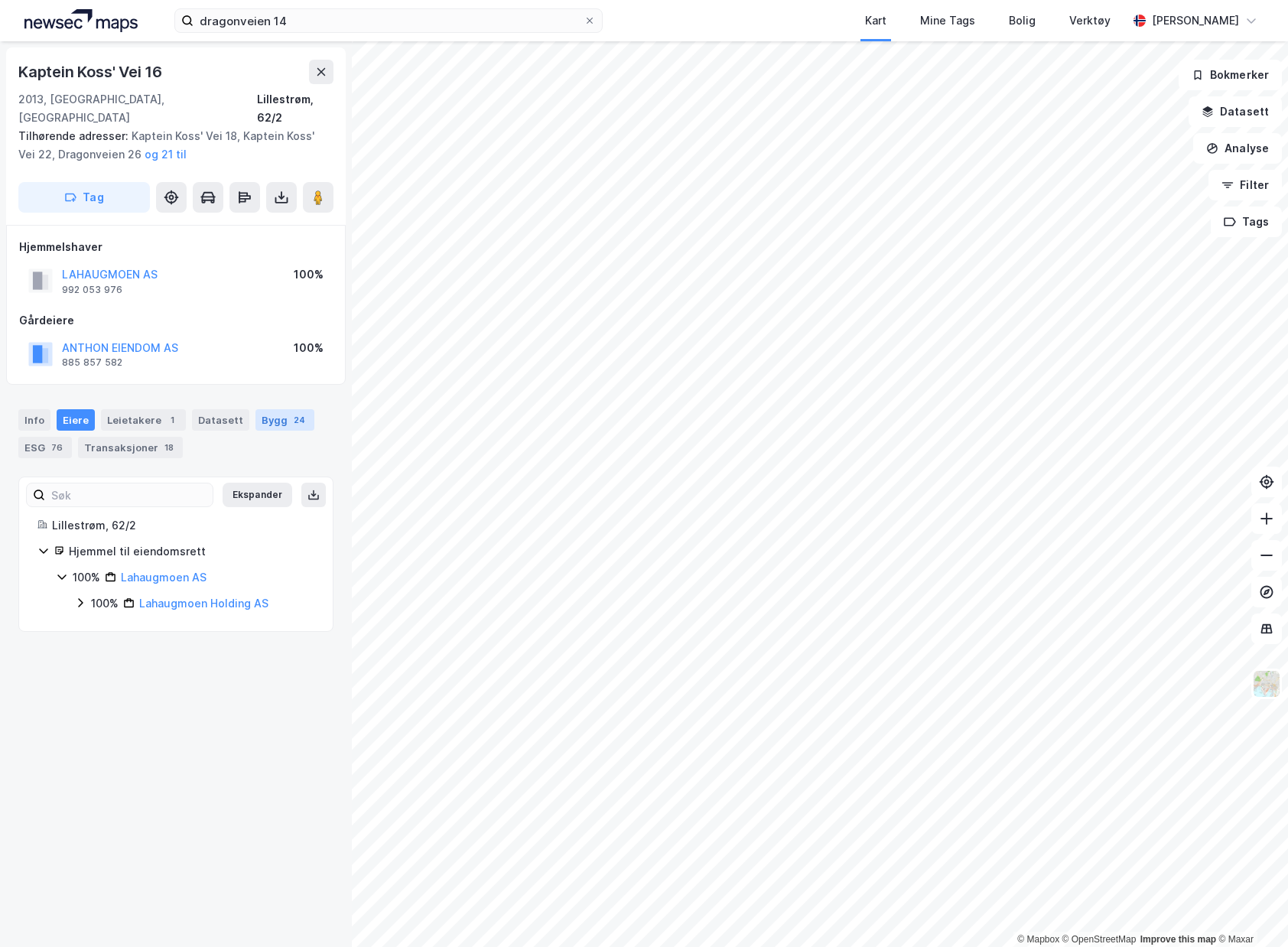
click at [290, 412] on div "24" at bounding box center [299, 420] width 17 height 15
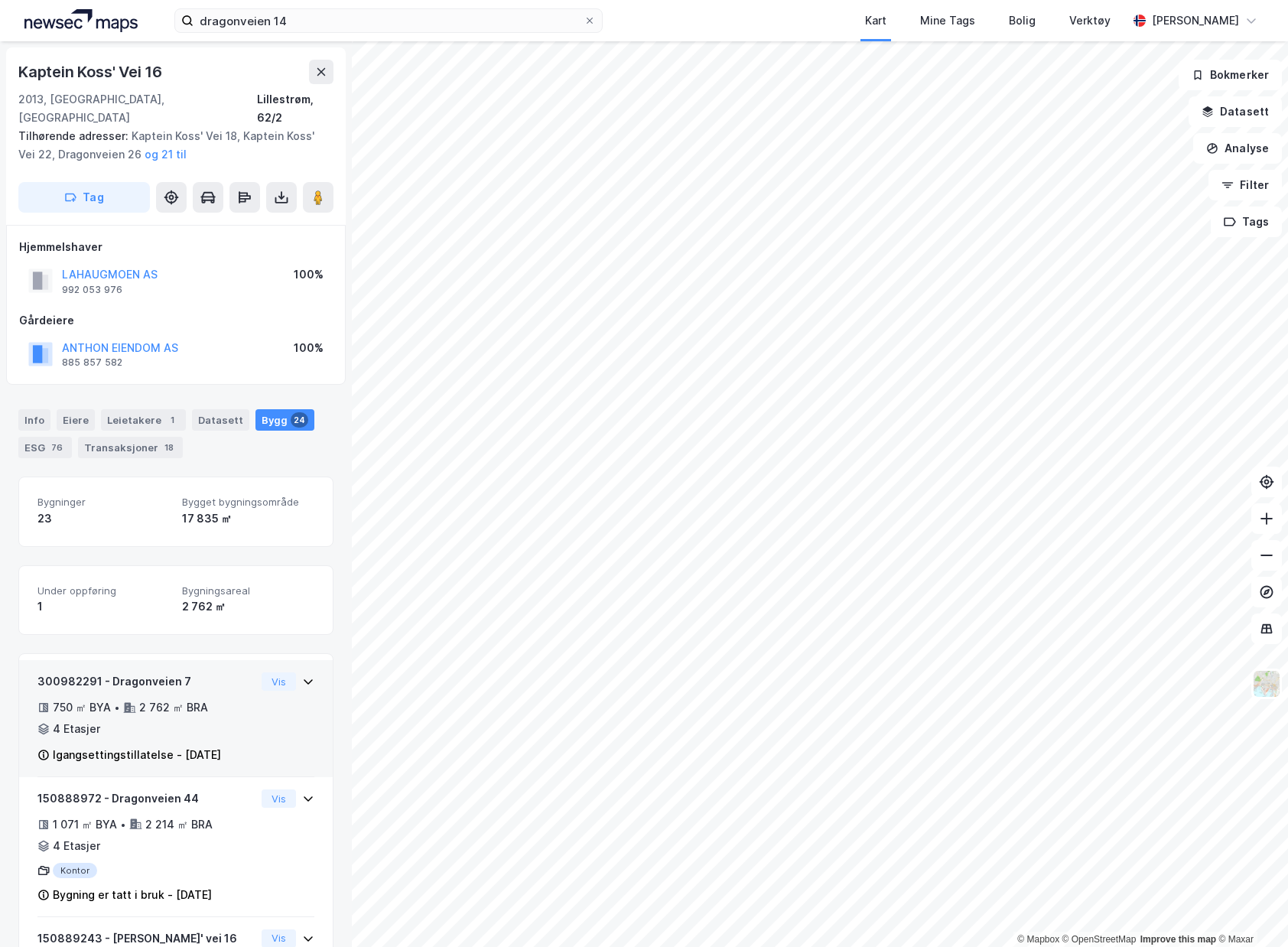
click at [262, 719] on div "300982291 - Dragonveien 7 750 ㎡ BYA • 2 762 ㎡ BRA • 4 Etasjer Igangsettingstill…" at bounding box center [176, 724] width 277 height 105
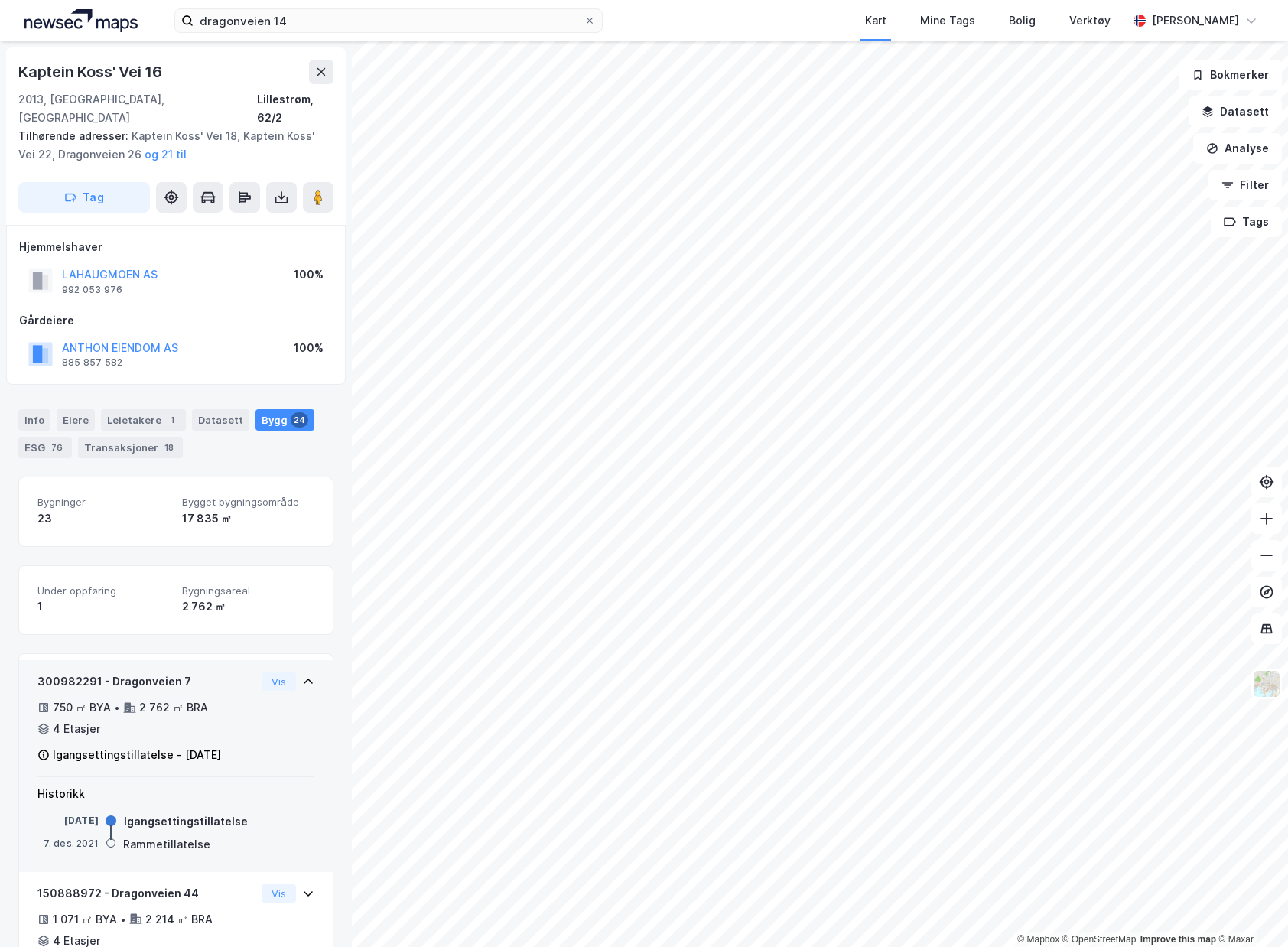
click at [264, 710] on div "300982291 - Dragonveien 7 750 ㎡ BYA • 2 762 ㎡ BRA • 4 Etasjer Igangsettingstill…" at bounding box center [176, 724] width 277 height 105
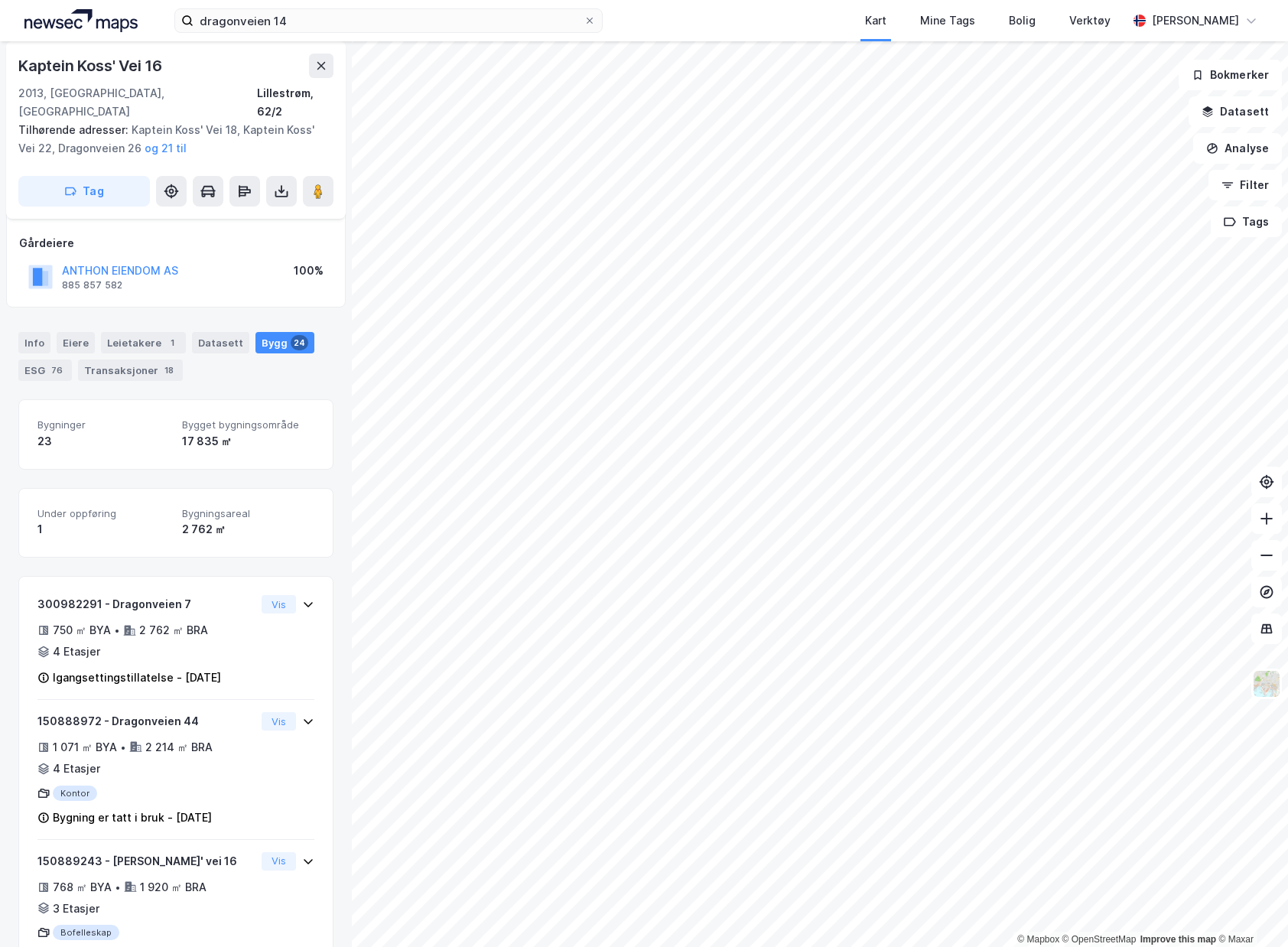
scroll to position [76, 0]
click at [290, 176] on button at bounding box center [281, 191] width 31 height 31
click at [256, 234] on div "Last ned matrikkelrapport" at bounding box center [215, 246] width 163 height 25
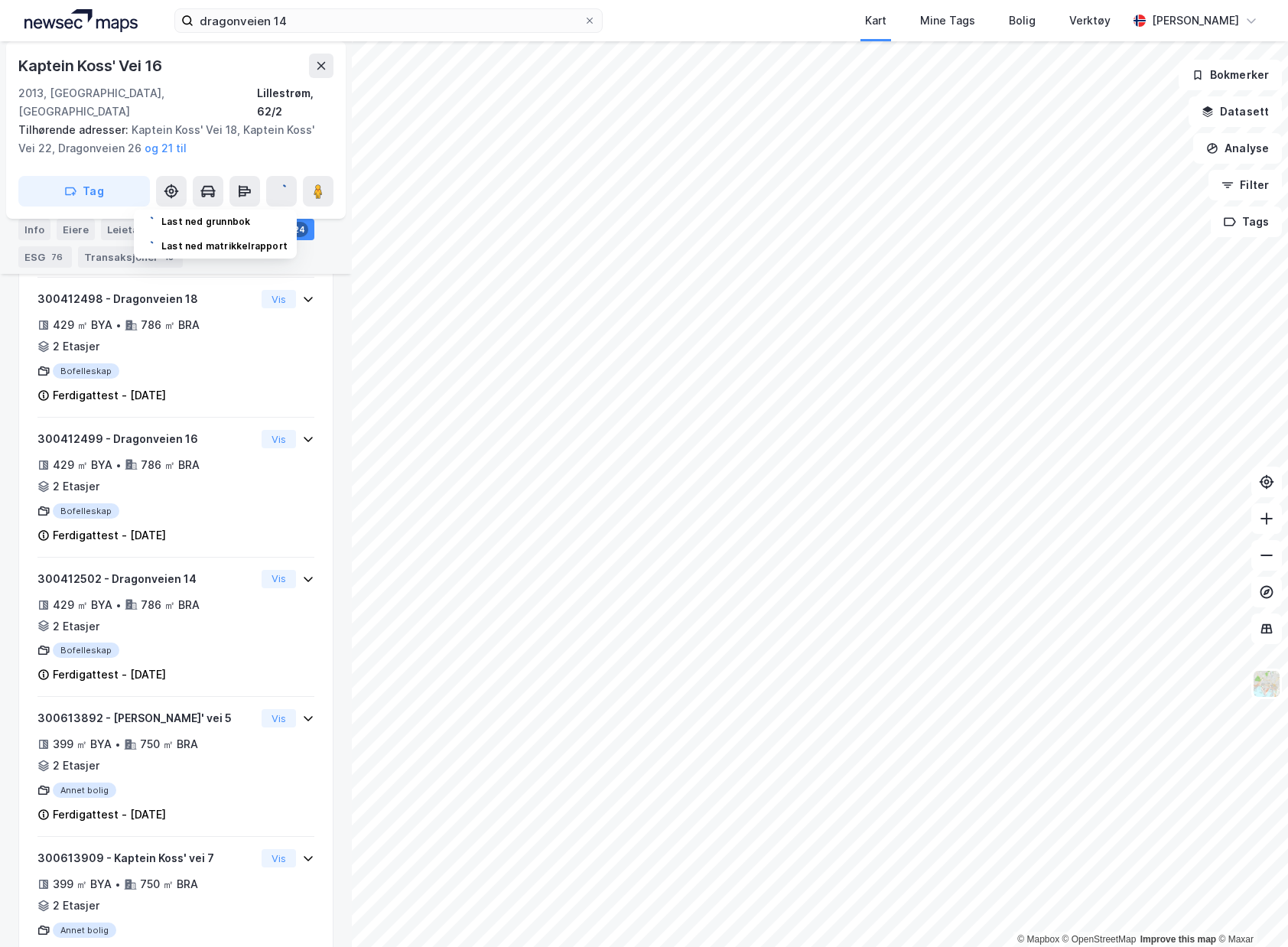
scroll to position [2067, 0]
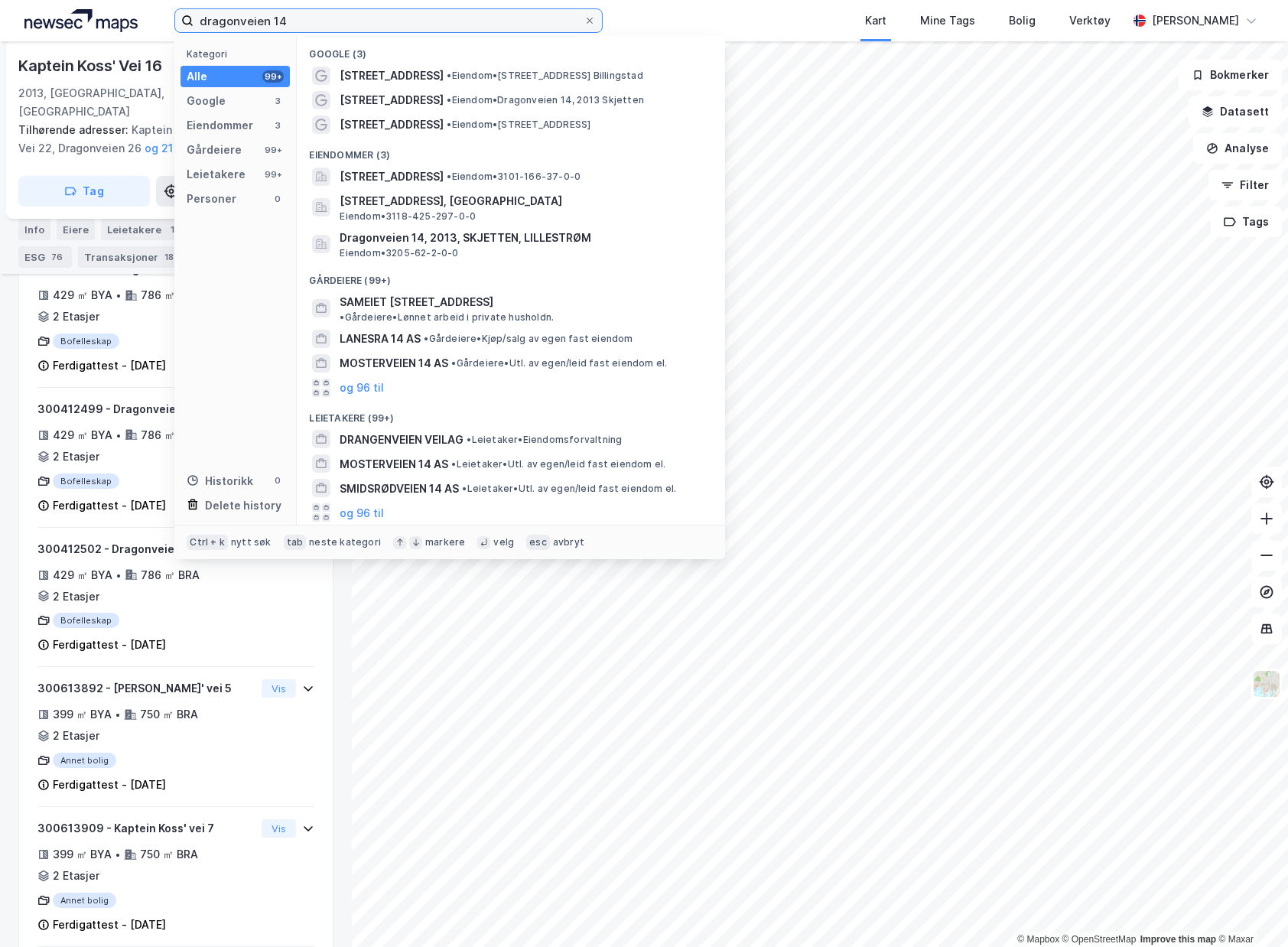
drag, startPoint x: 502, startPoint y: 26, endPoint x: -3, endPoint y: 20, distance: 505.0
click at [0, 20] on html "dragonveien 14 Kategori Alle 99+ Google 3 Eiendommer 3 Gårdeiere 99+ Leietakere…" at bounding box center [644, 474] width 1288 height 947
paste input "lahaugmoveien 3"
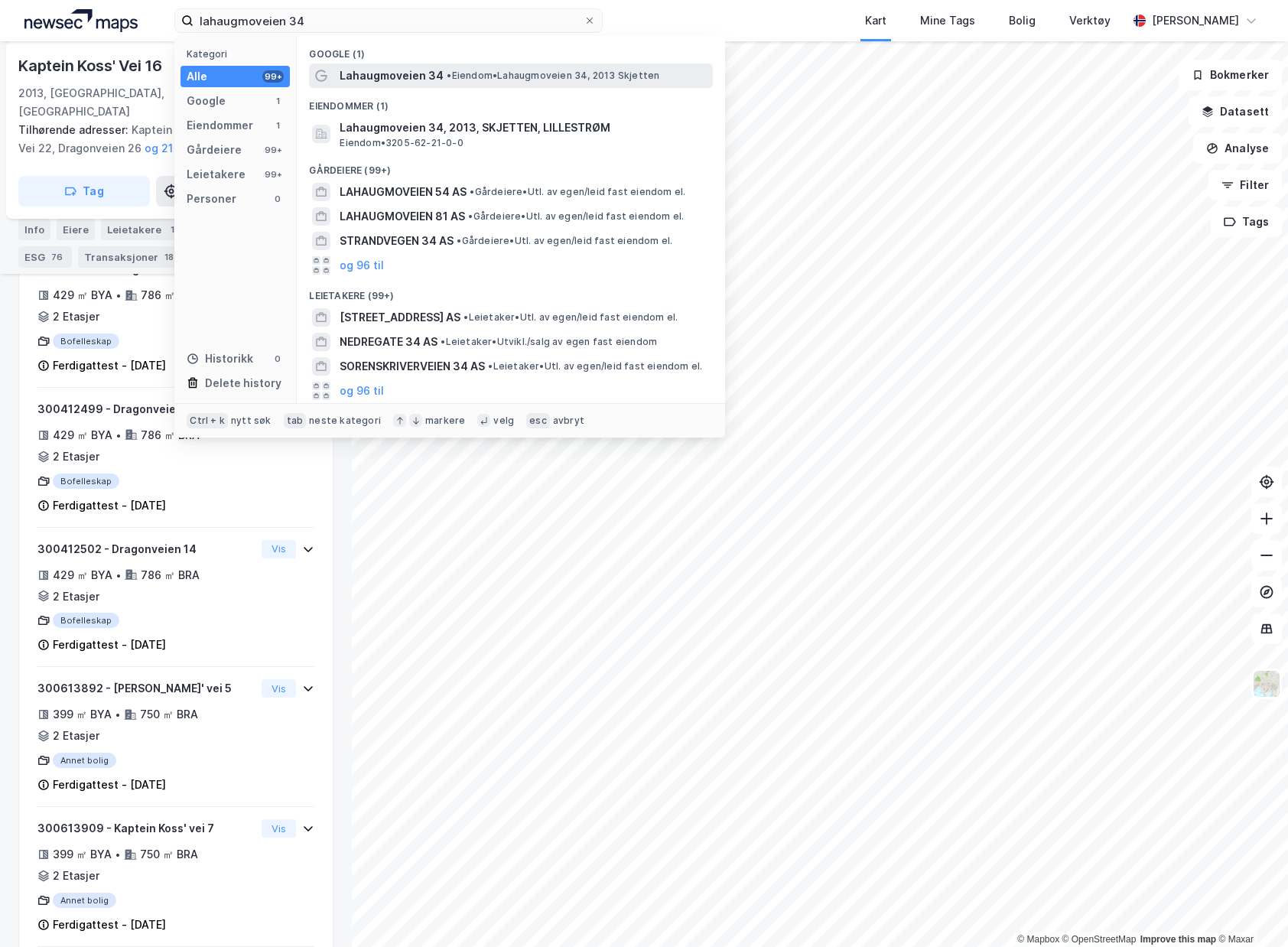
click at [547, 74] on span "• Eiendom • Lahaugmoveien 34, 2013 Skjetten" at bounding box center [553, 75] width 213 height 12
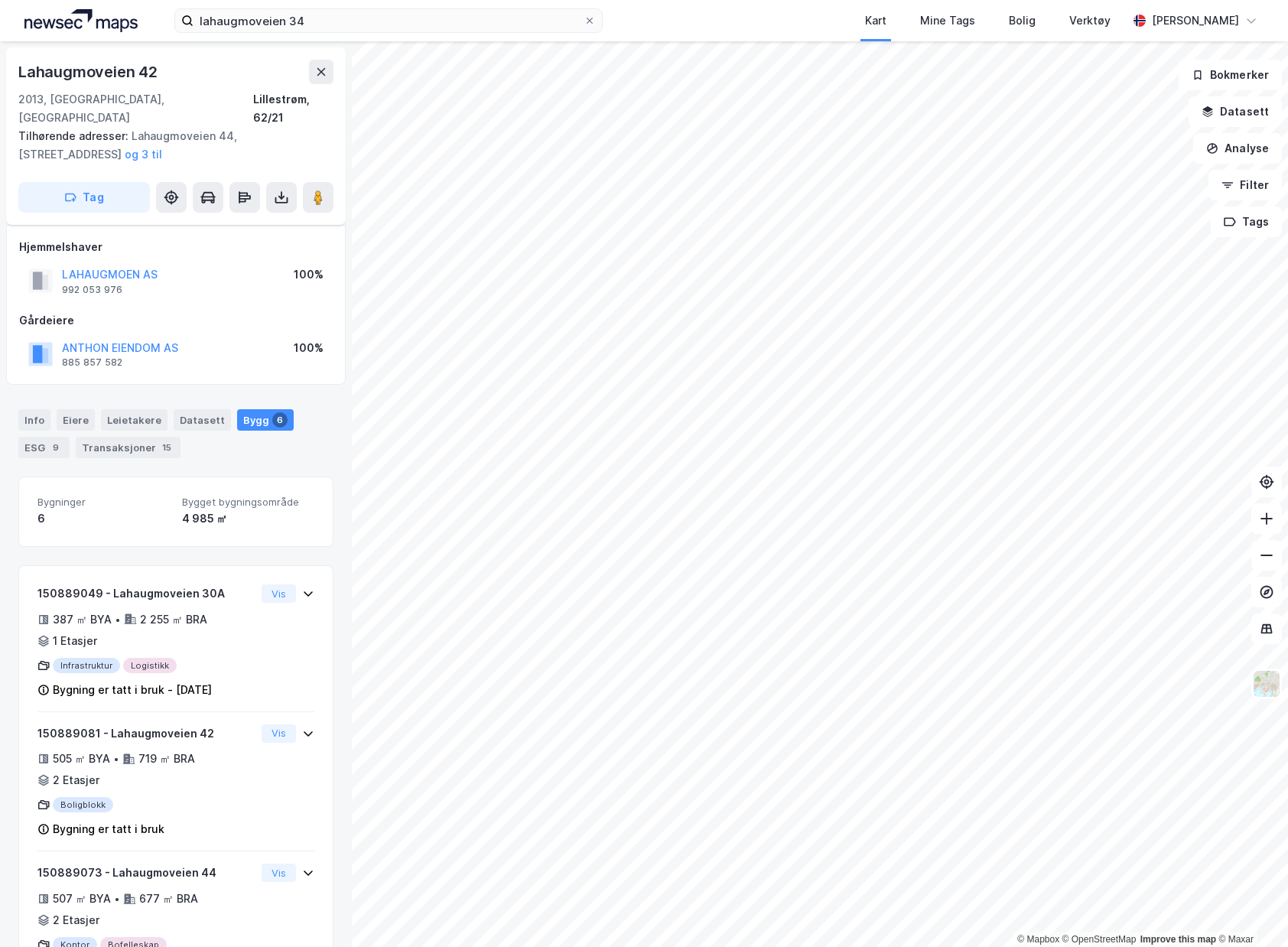
scroll to position [401, 0]
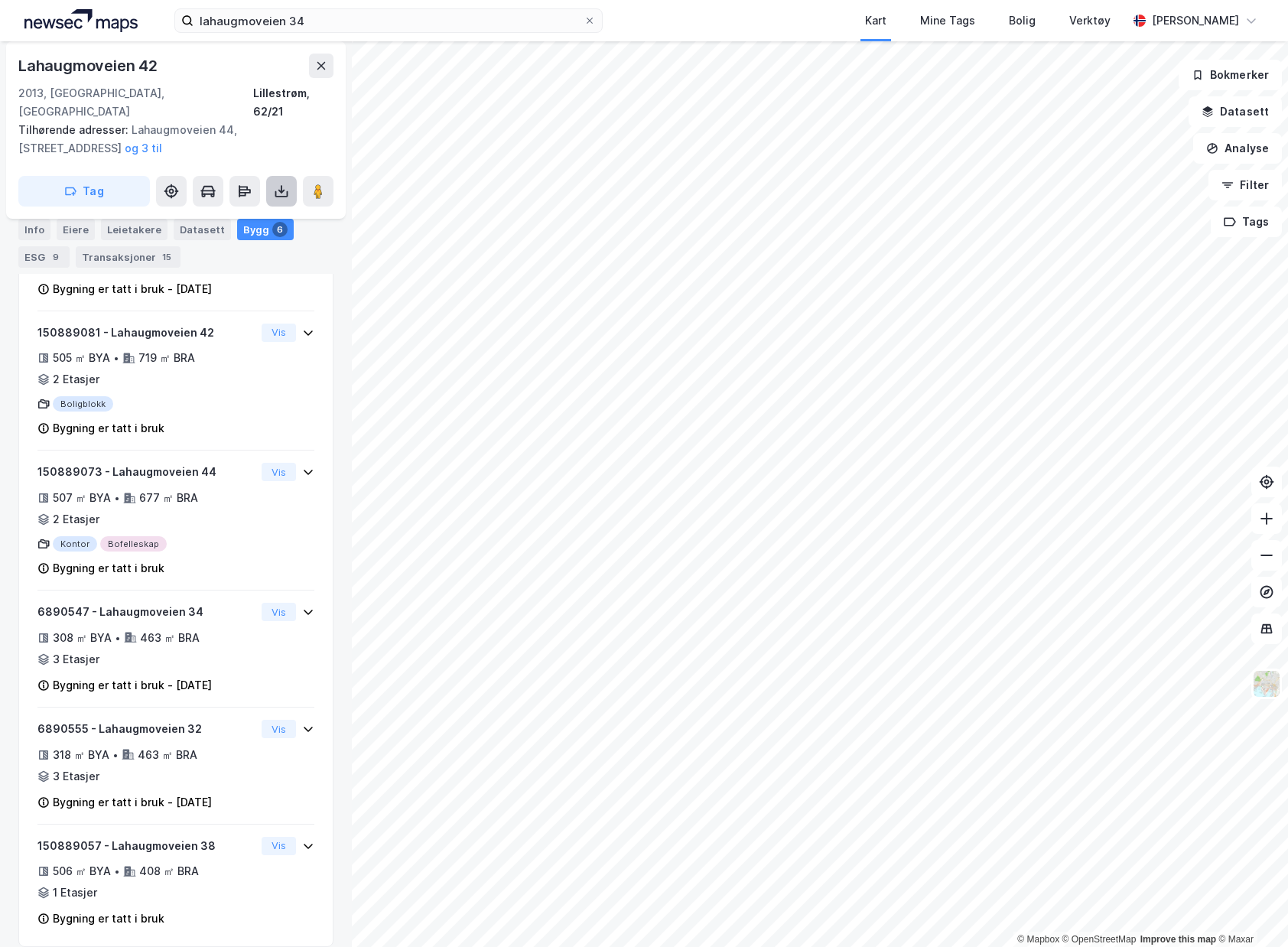
drag, startPoint x: 275, startPoint y: 190, endPoint x: 286, endPoint y: 176, distance: 17.8
click at [275, 188] on div "Lahaugmoveien 42 2013, Skjetten, Akershus Lillestrøm, 62/21 Tilhørende adresser…" at bounding box center [176, 129] width 340 height 178
click at [286, 184] on icon at bounding box center [281, 191] width 15 height 15
click at [277, 234] on div "Last ned matrikkelrapport" at bounding box center [215, 246] width 163 height 25
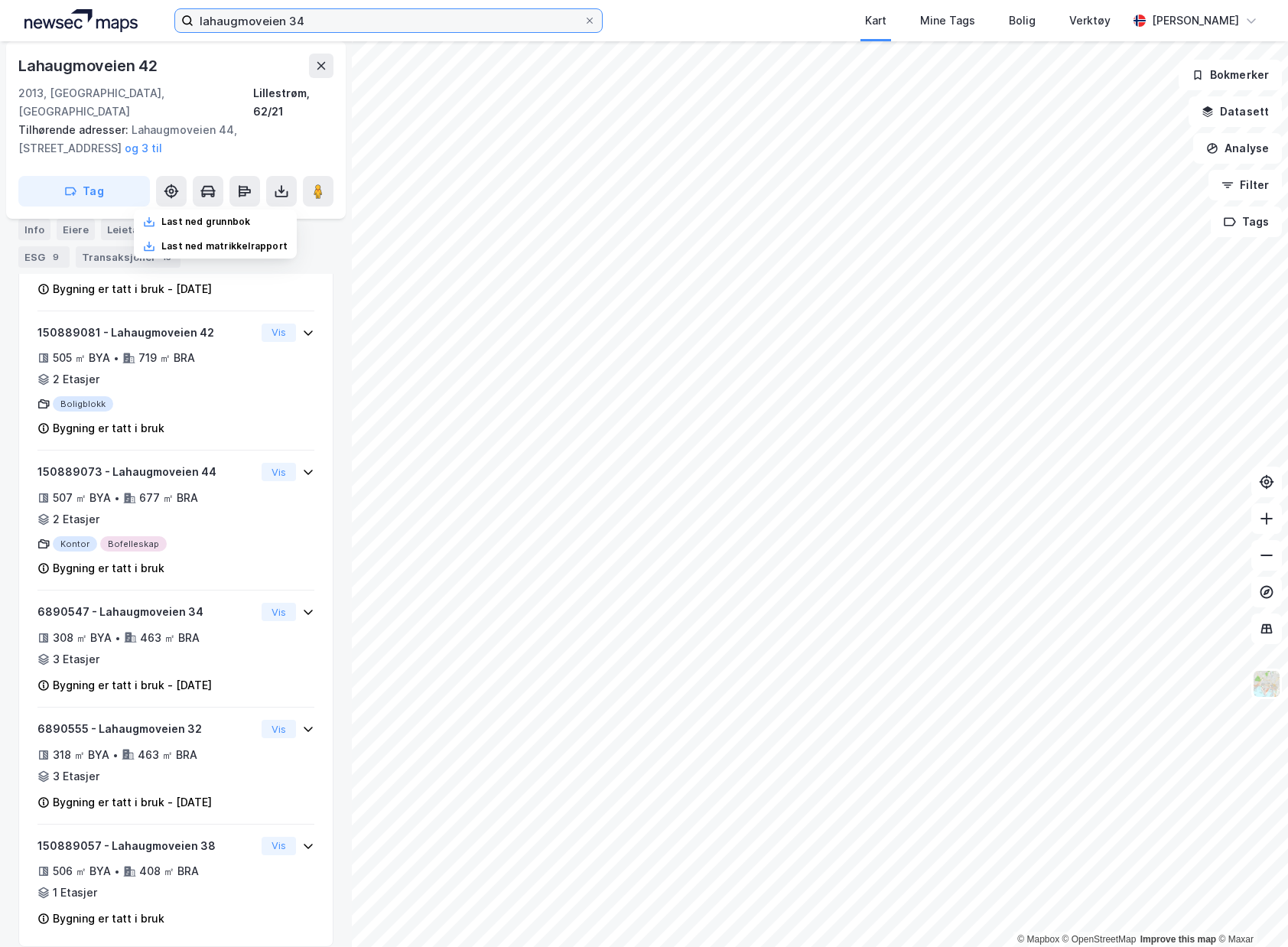
click at [370, 13] on input "lahaugmoveien 34" at bounding box center [389, 20] width 390 height 23
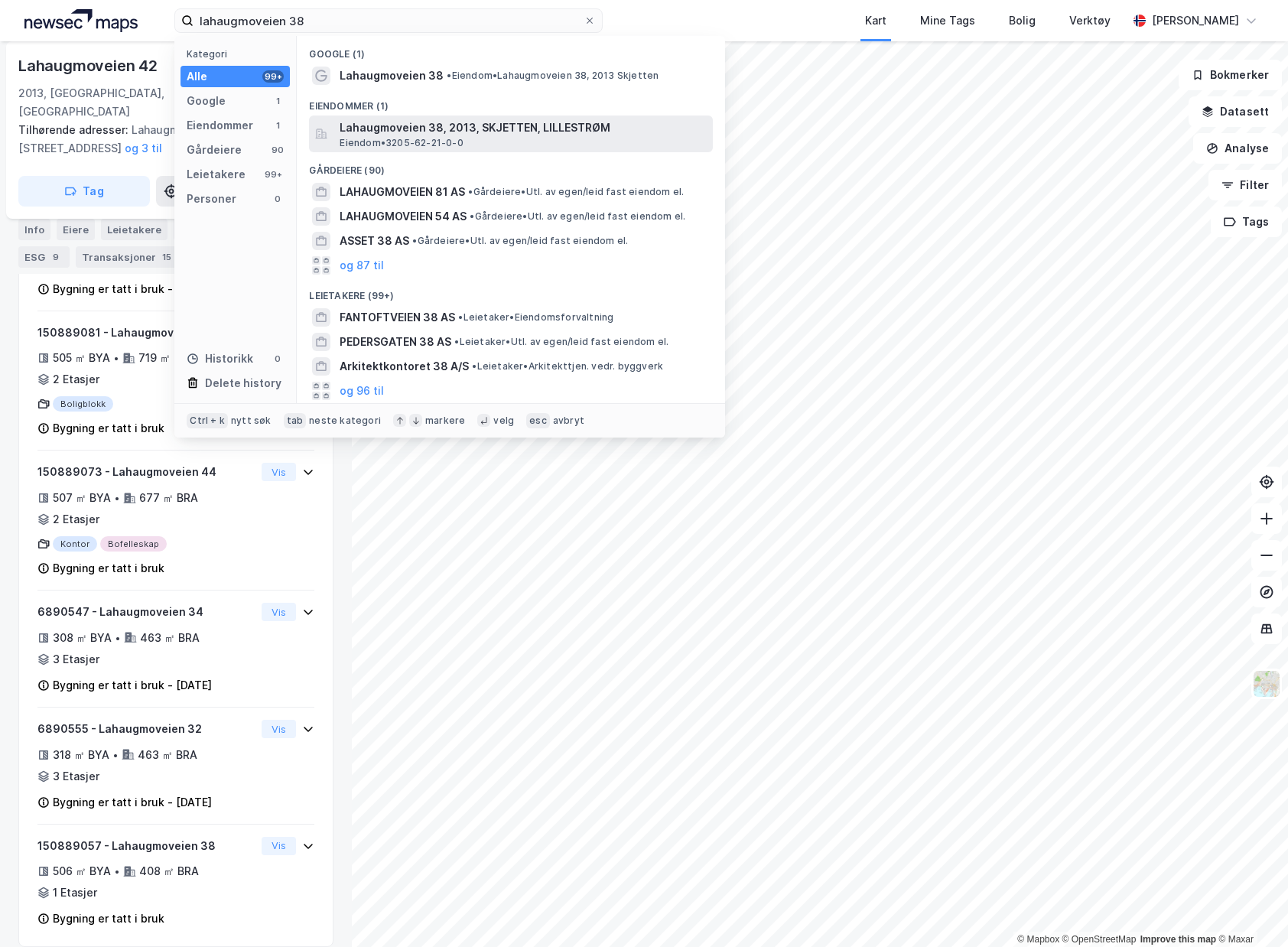
click at [402, 128] on span "Lahaugmoveien 38, 2013, SKJETTEN, LILLESTRØM" at bounding box center [522, 127] width 367 height 18
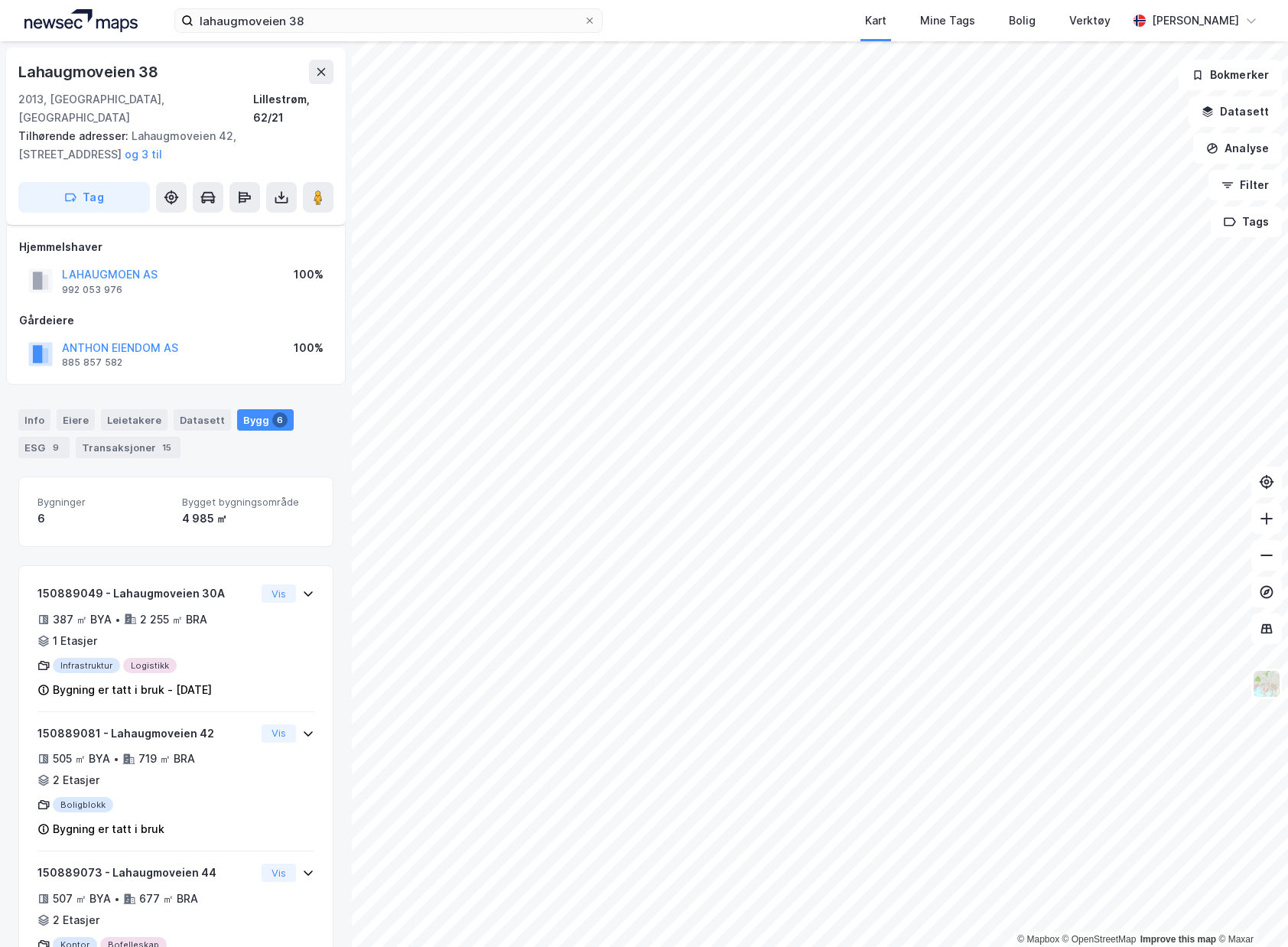
scroll to position [401, 0]
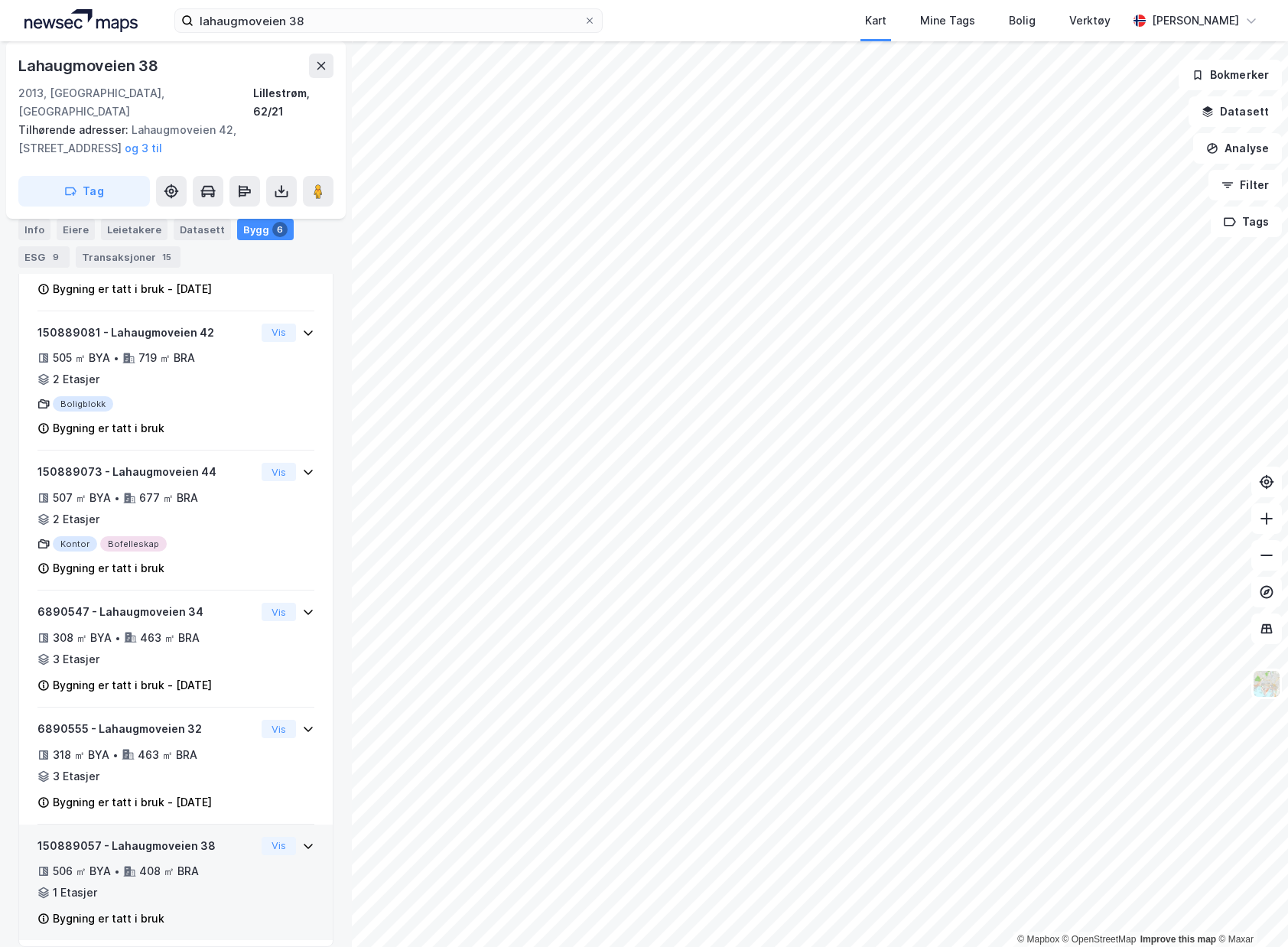
click at [196, 842] on div "150889057 - Lahaugmoveien 38 506 ㎡ BYA • 408 ㎡ BRA • 1 Etasjer Bygning er tatt …" at bounding box center [146, 882] width 218 height 92
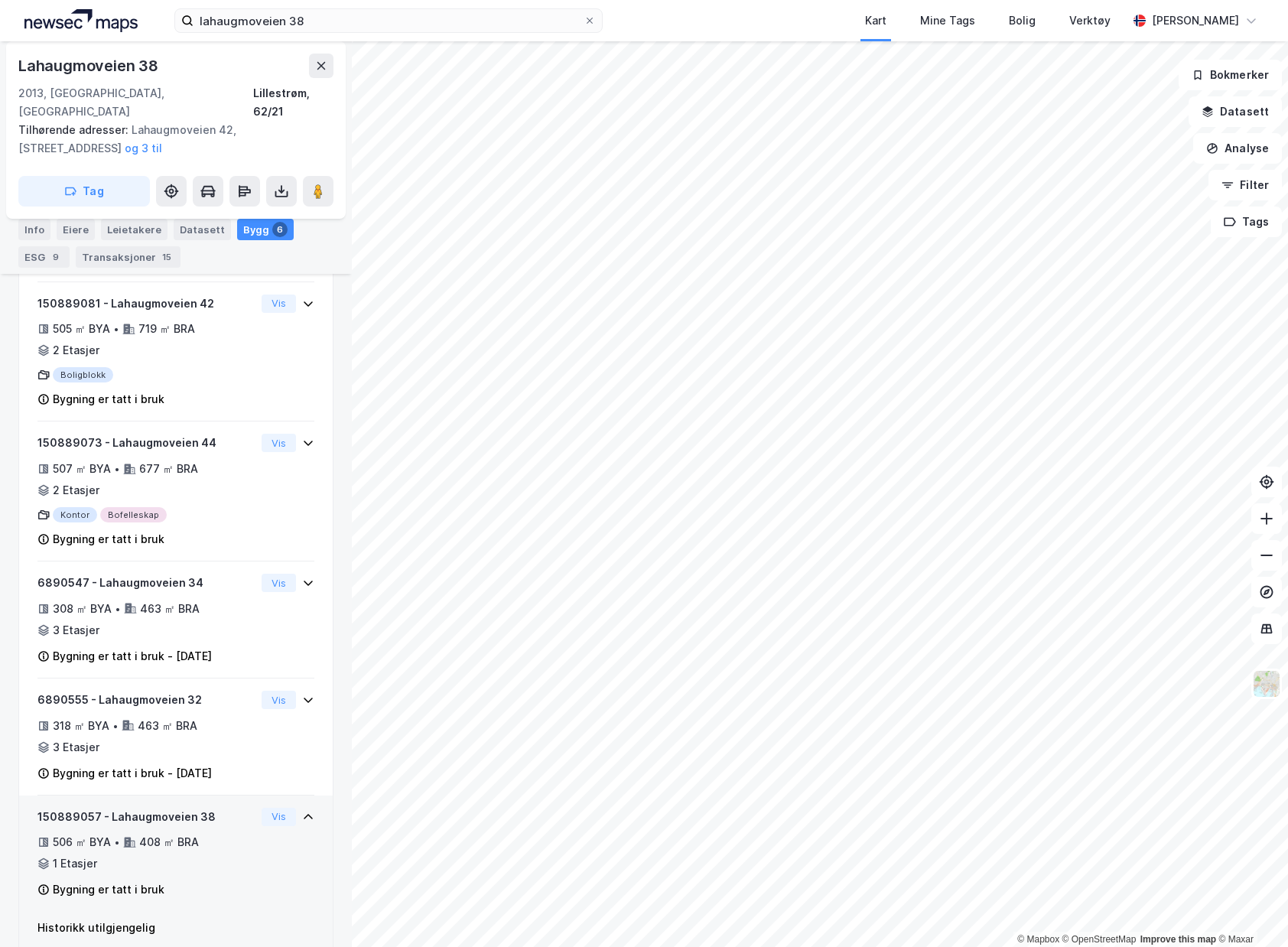
scroll to position [445, 0]
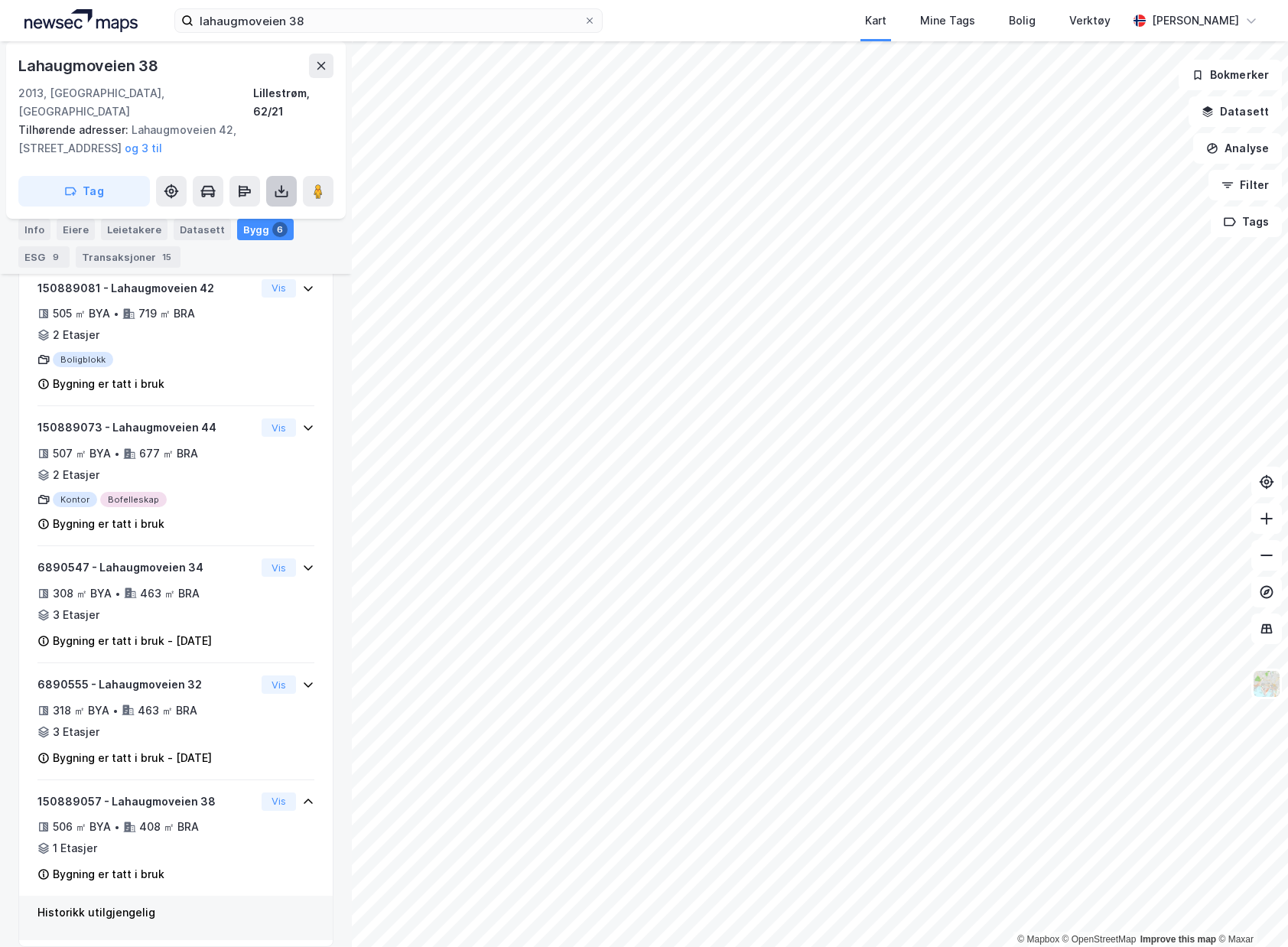
click at [272, 182] on button at bounding box center [281, 191] width 31 height 31
click at [266, 240] on div "Last ned matrikkelrapport" at bounding box center [224, 246] width 127 height 12
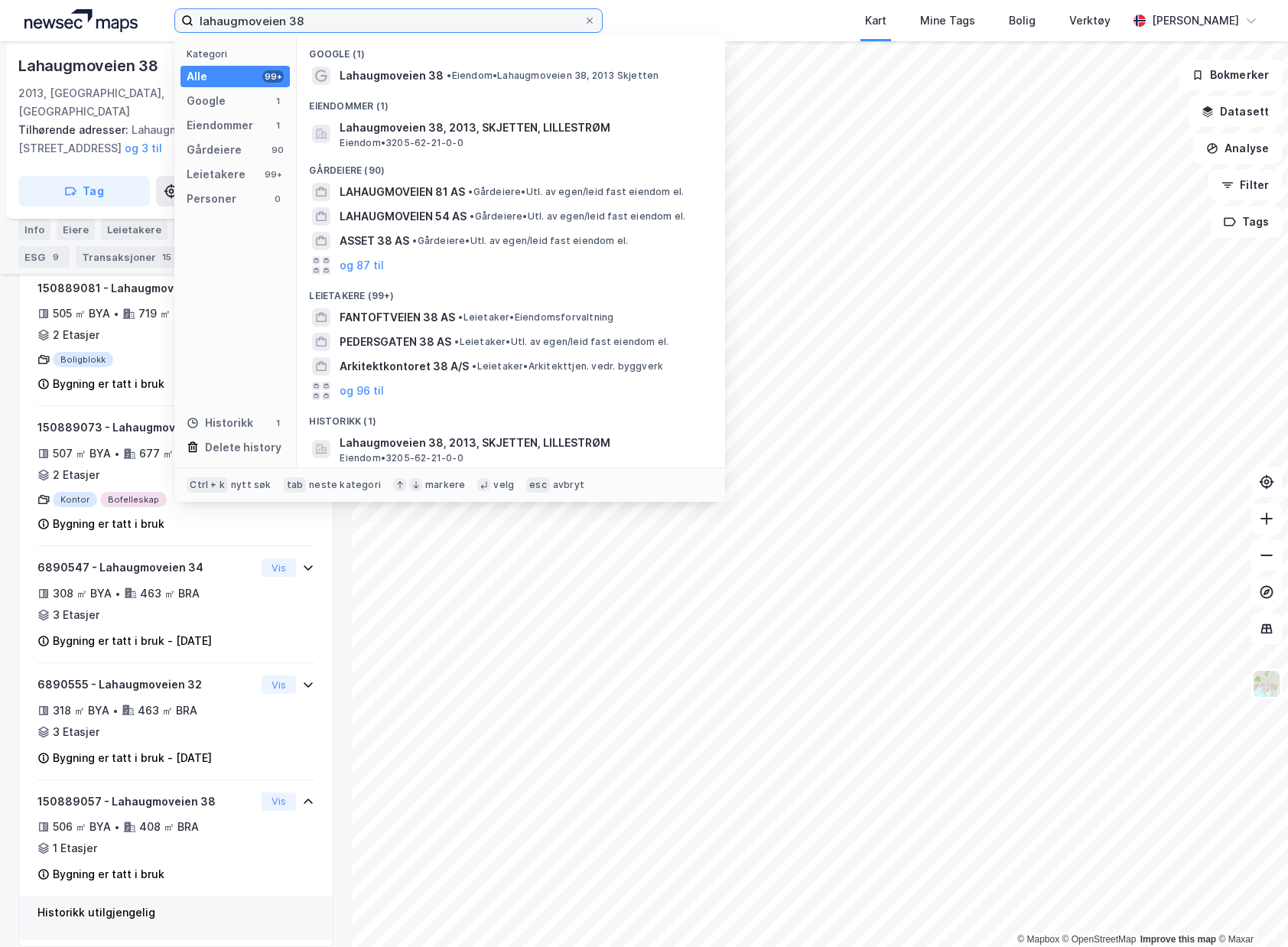
drag, startPoint x: 513, startPoint y: 26, endPoint x: 25, endPoint y: -21, distance: 490.3
click at [25, 0] on html "lahaugmoveien 38 Kategori Alle 99+ Google 1 Eiendommer 1 Gårdeiere 90 Leietaker…" at bounding box center [644, 474] width 1288 height 947
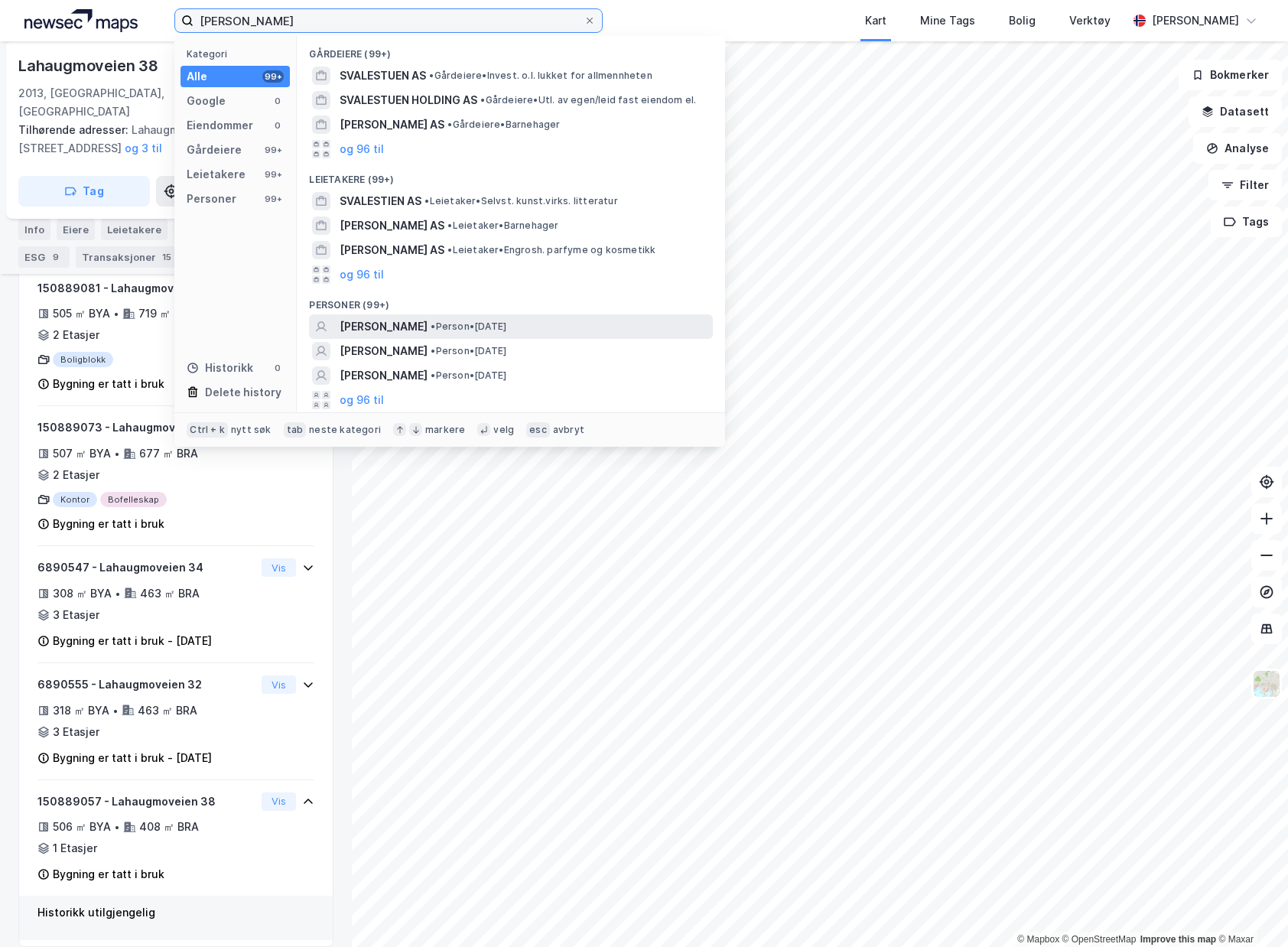
type input "Maria svalestue"
click at [435, 322] on span "•" at bounding box center [432, 326] width 5 height 12
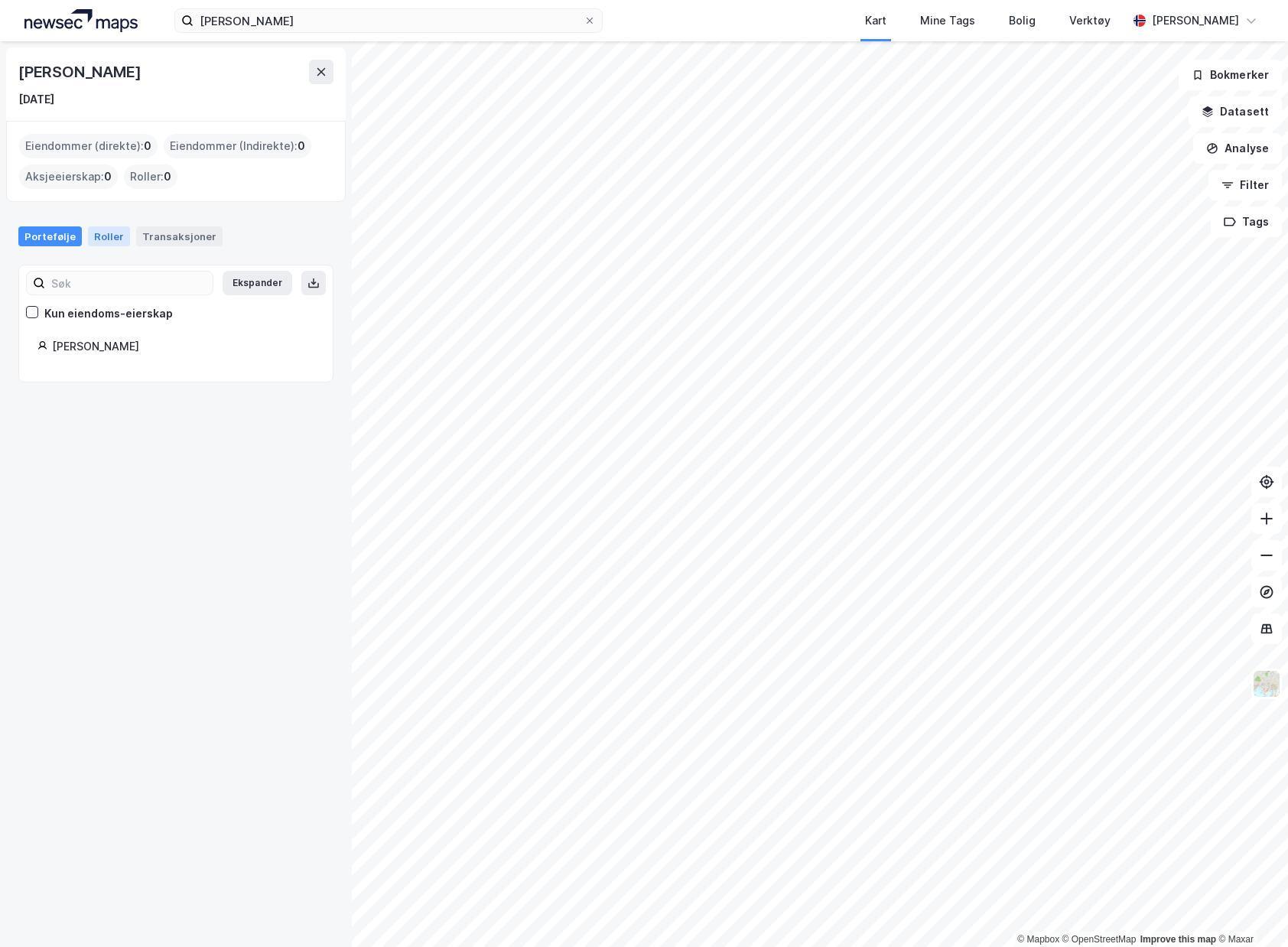
click at [101, 232] on div "Roller" at bounding box center [109, 237] width 42 height 20
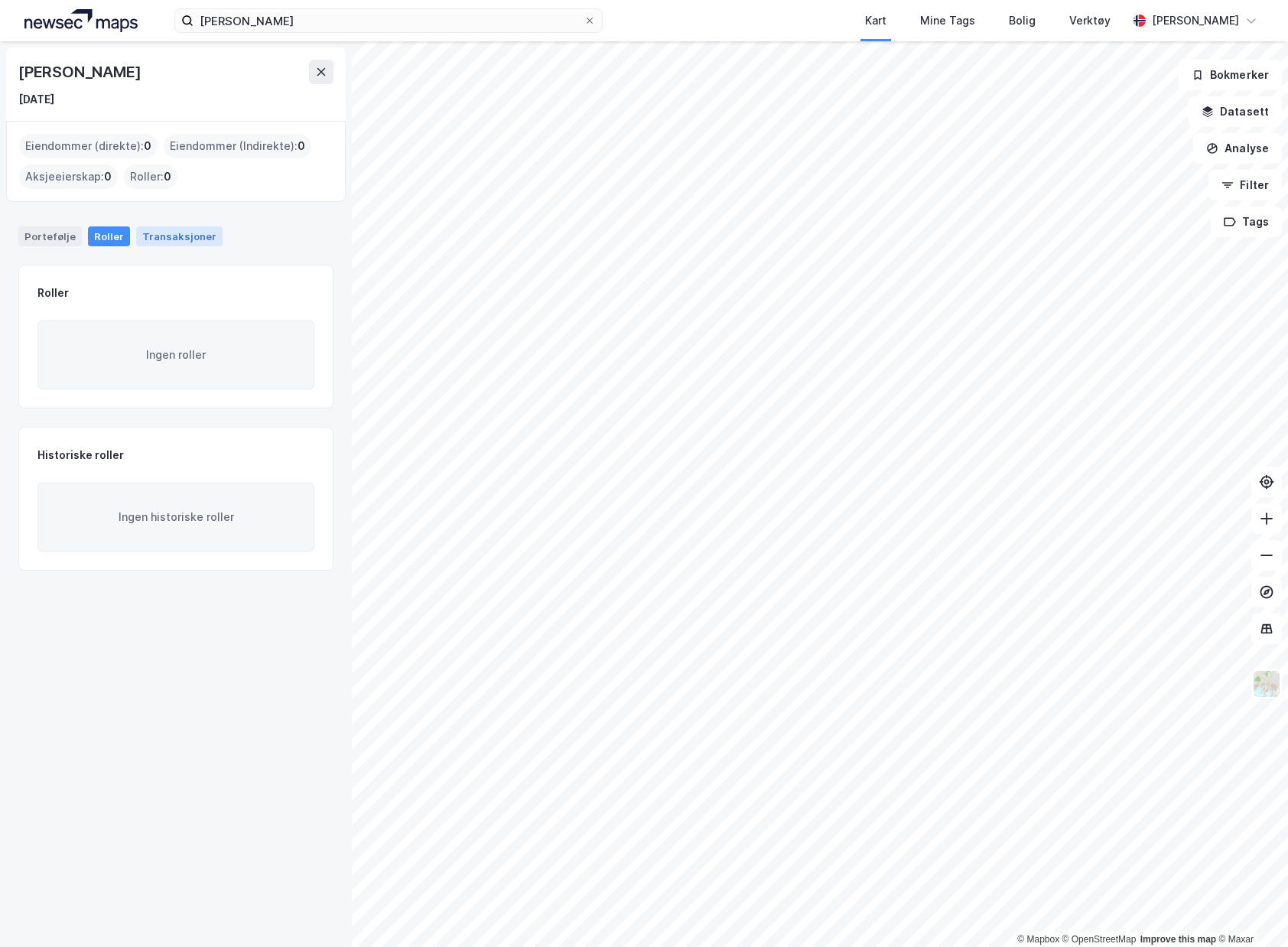
click at [187, 234] on div "Transaksjoner" at bounding box center [179, 237] width 86 height 20
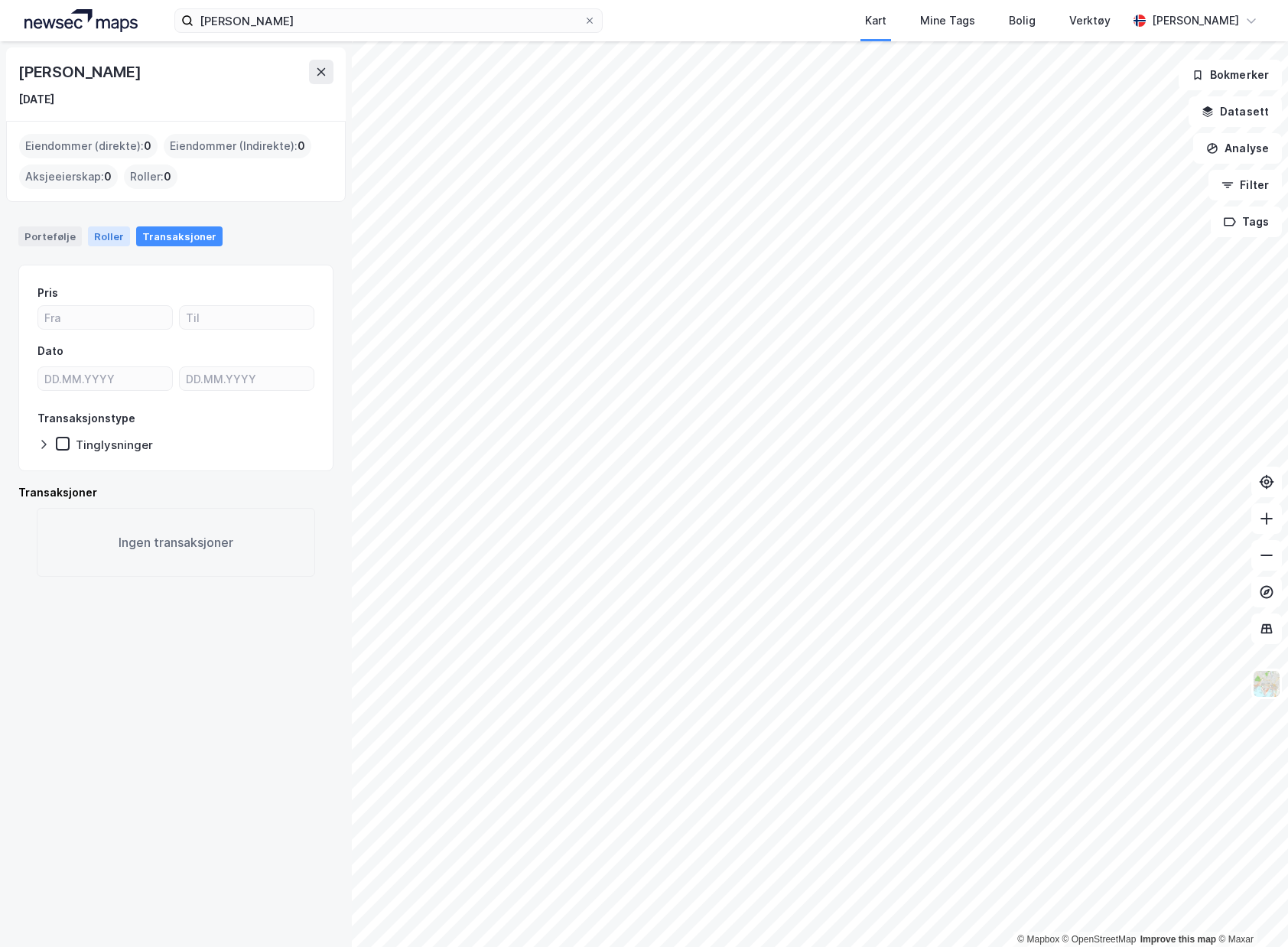
click at [98, 238] on div "Roller" at bounding box center [109, 237] width 42 height 20
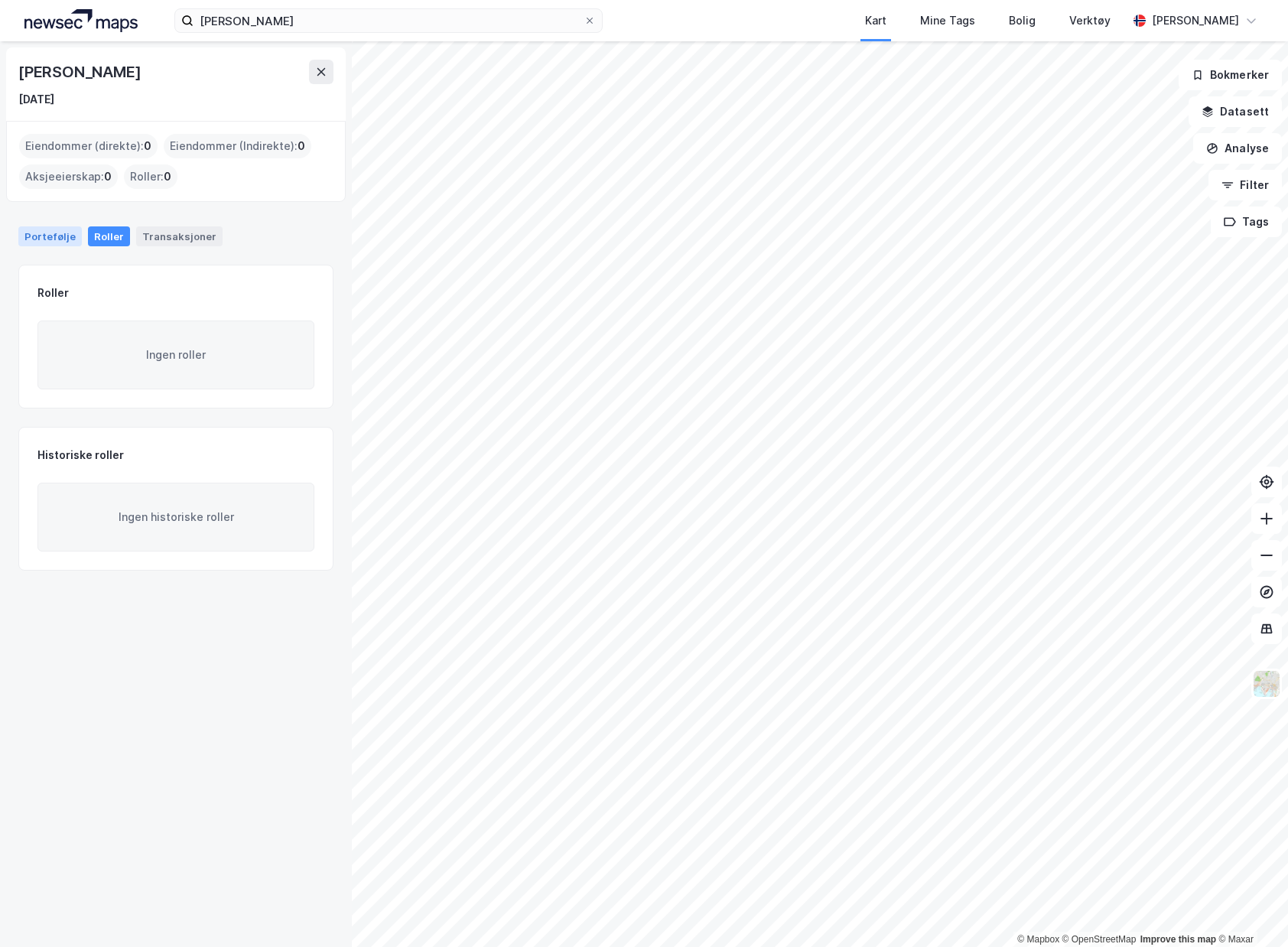
click at [35, 232] on div "Portefølje" at bounding box center [50, 237] width 64 height 20
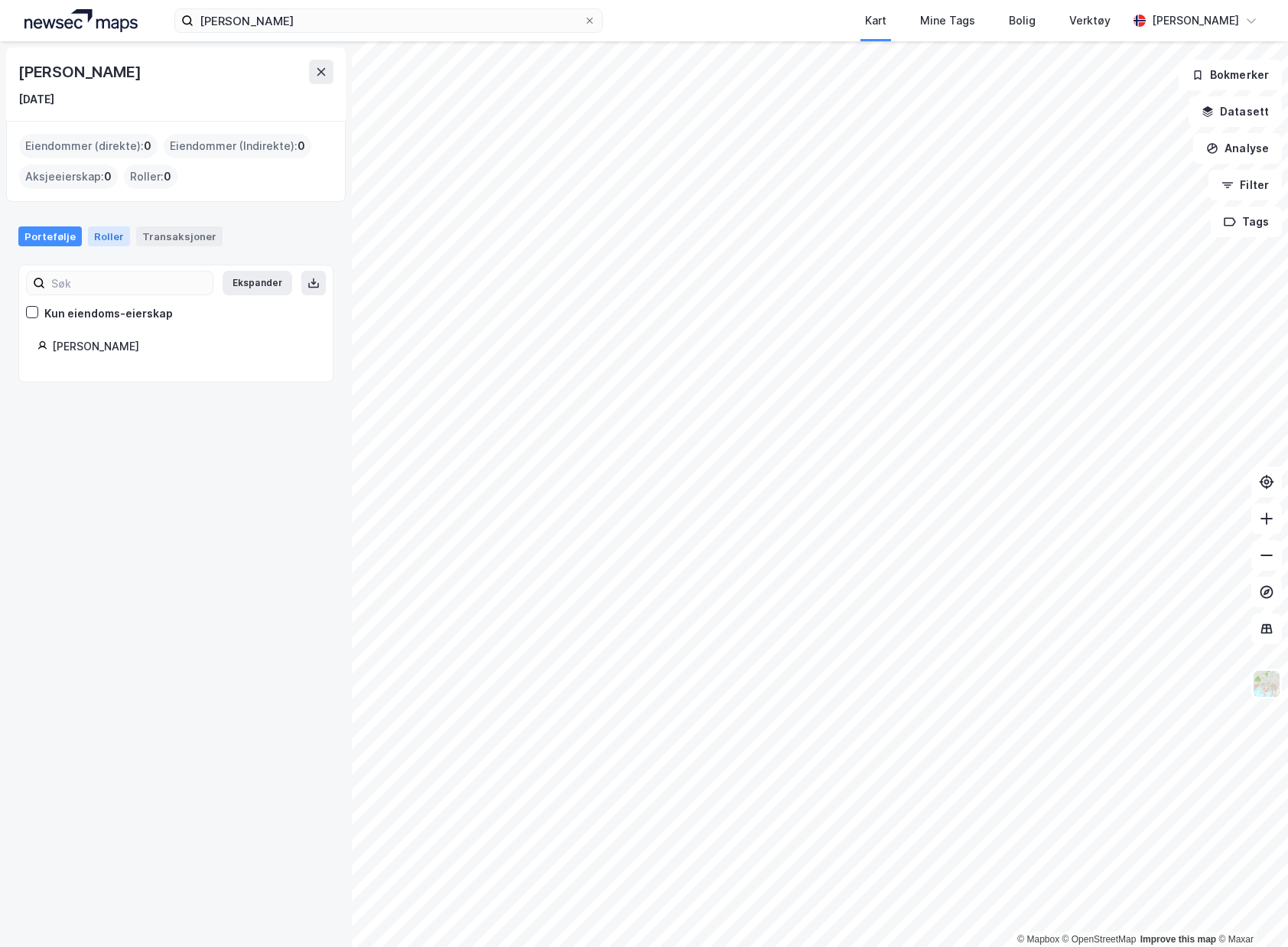
click at [99, 237] on div "Roller" at bounding box center [109, 237] width 42 height 20
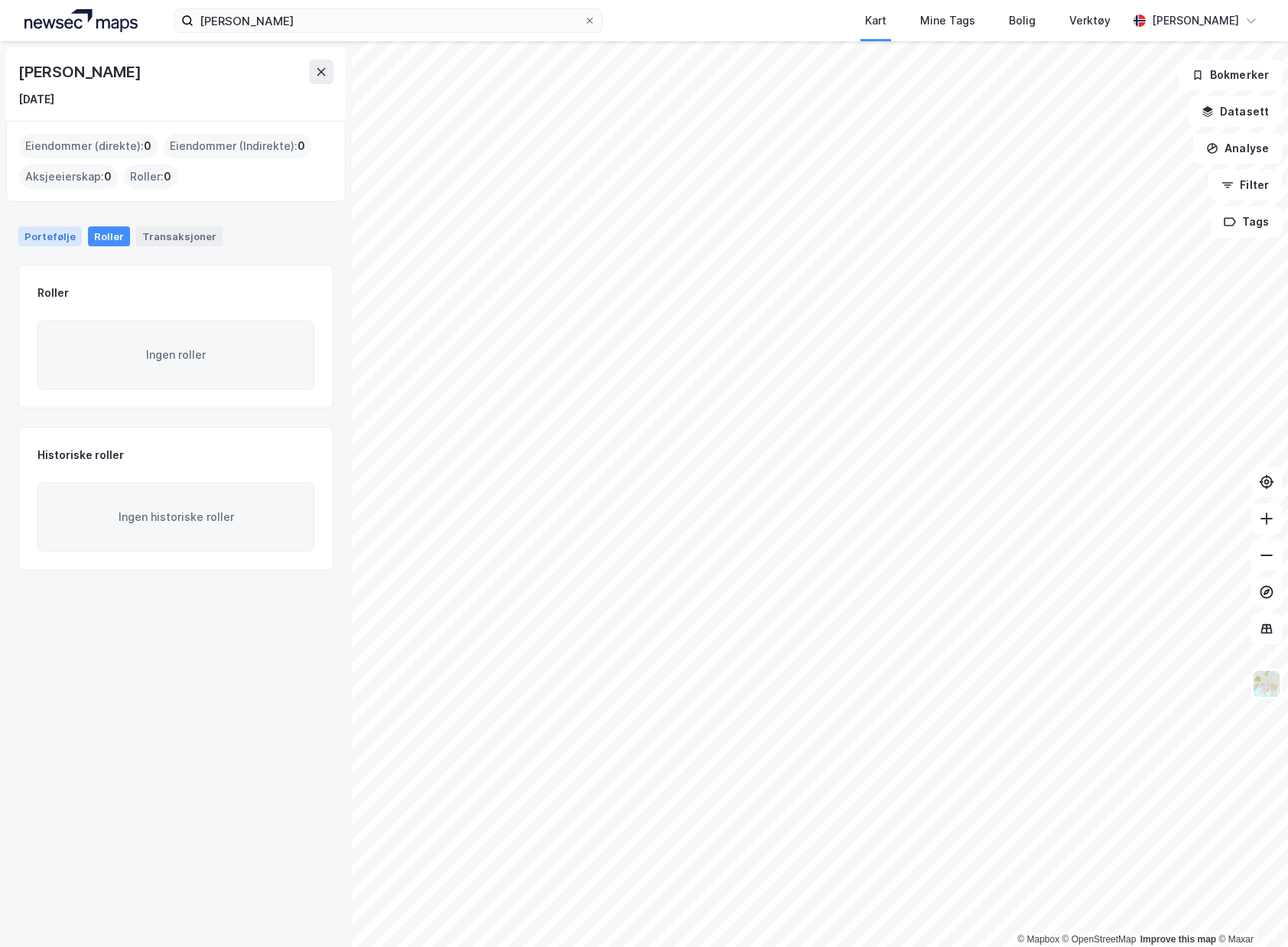
click at [49, 239] on div "Portefølje" at bounding box center [50, 237] width 64 height 20
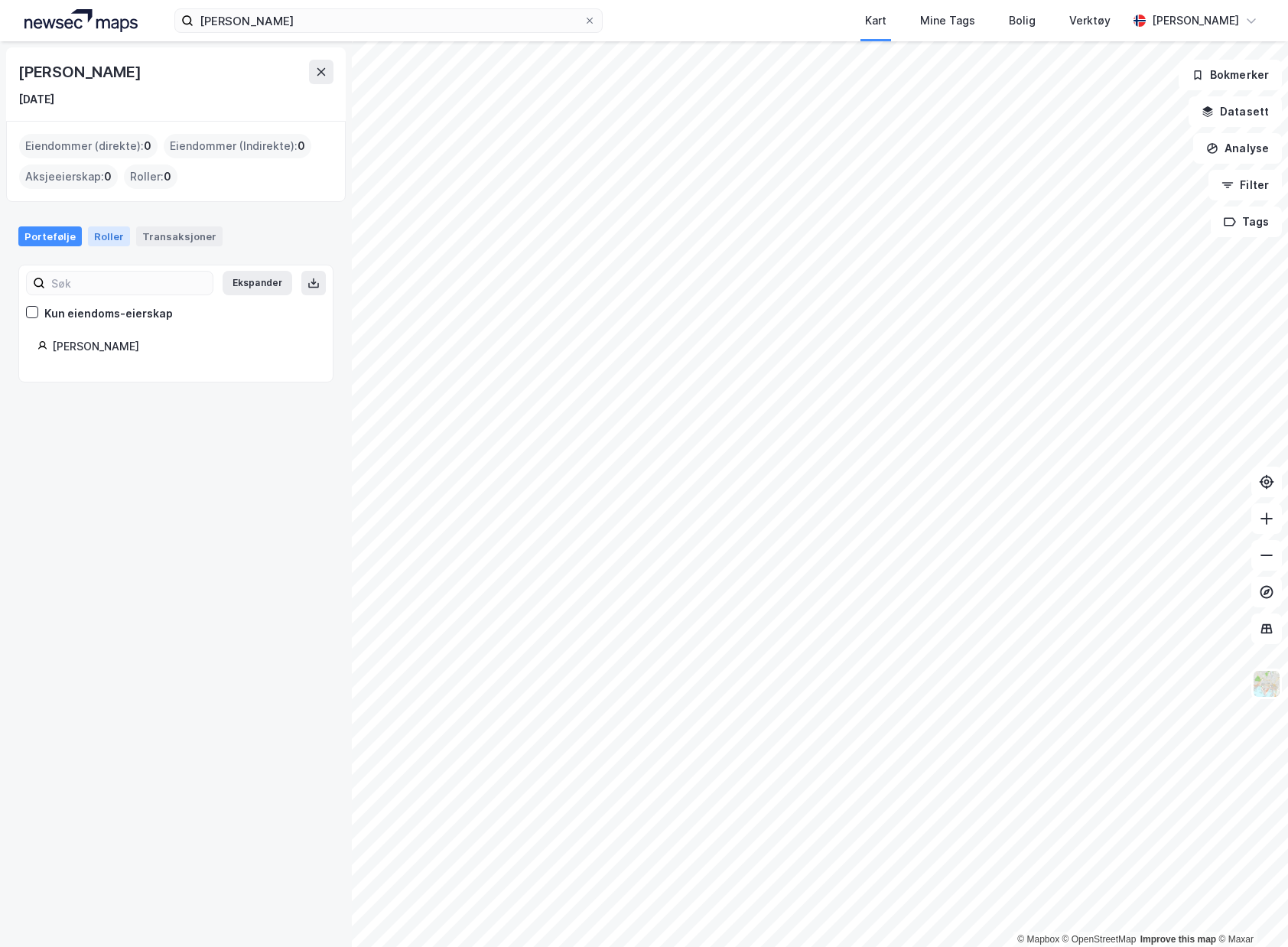
click at [88, 237] on div "Roller" at bounding box center [109, 237] width 42 height 20
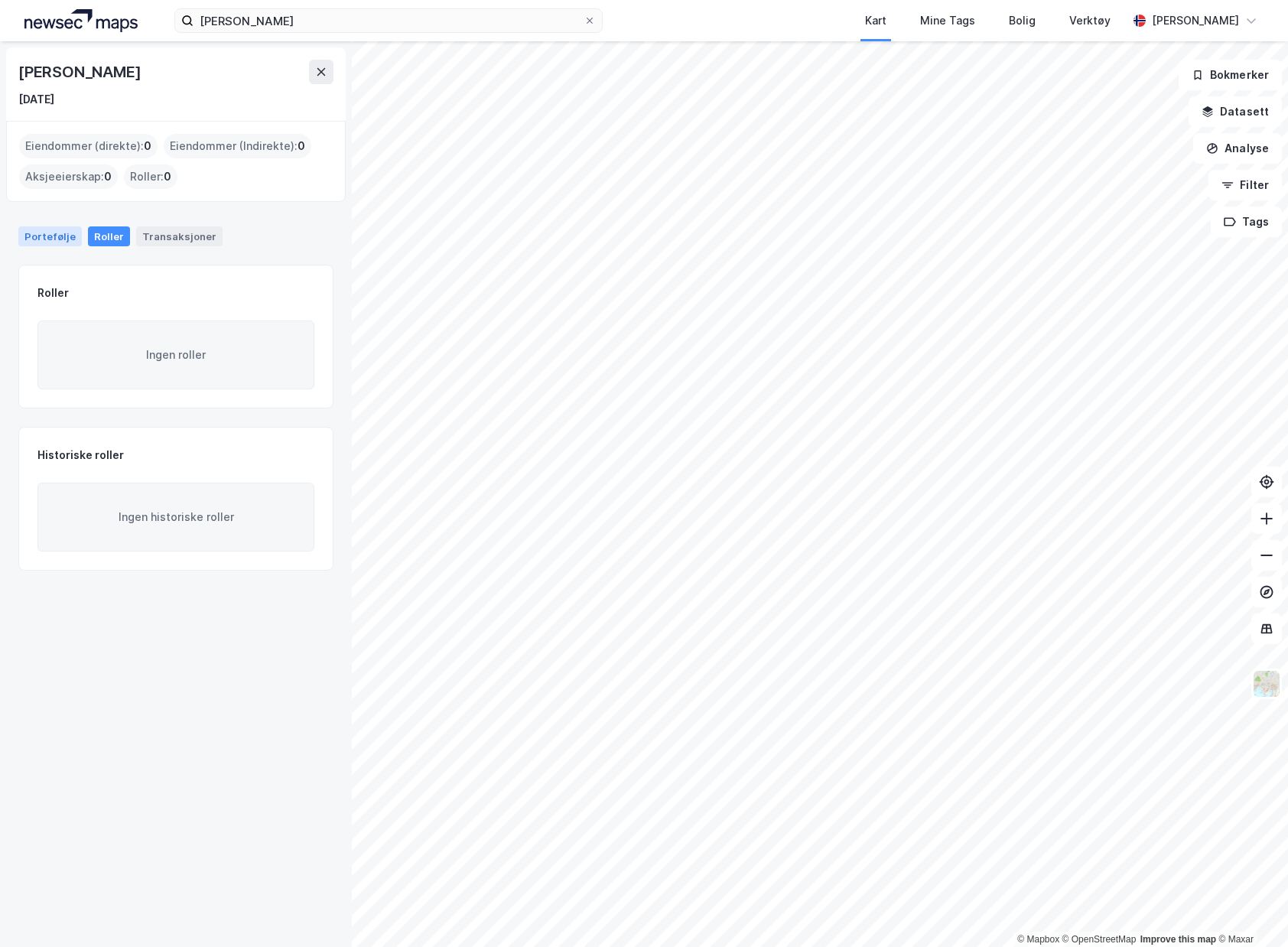
click at [63, 239] on div "Portefølje" at bounding box center [50, 237] width 64 height 20
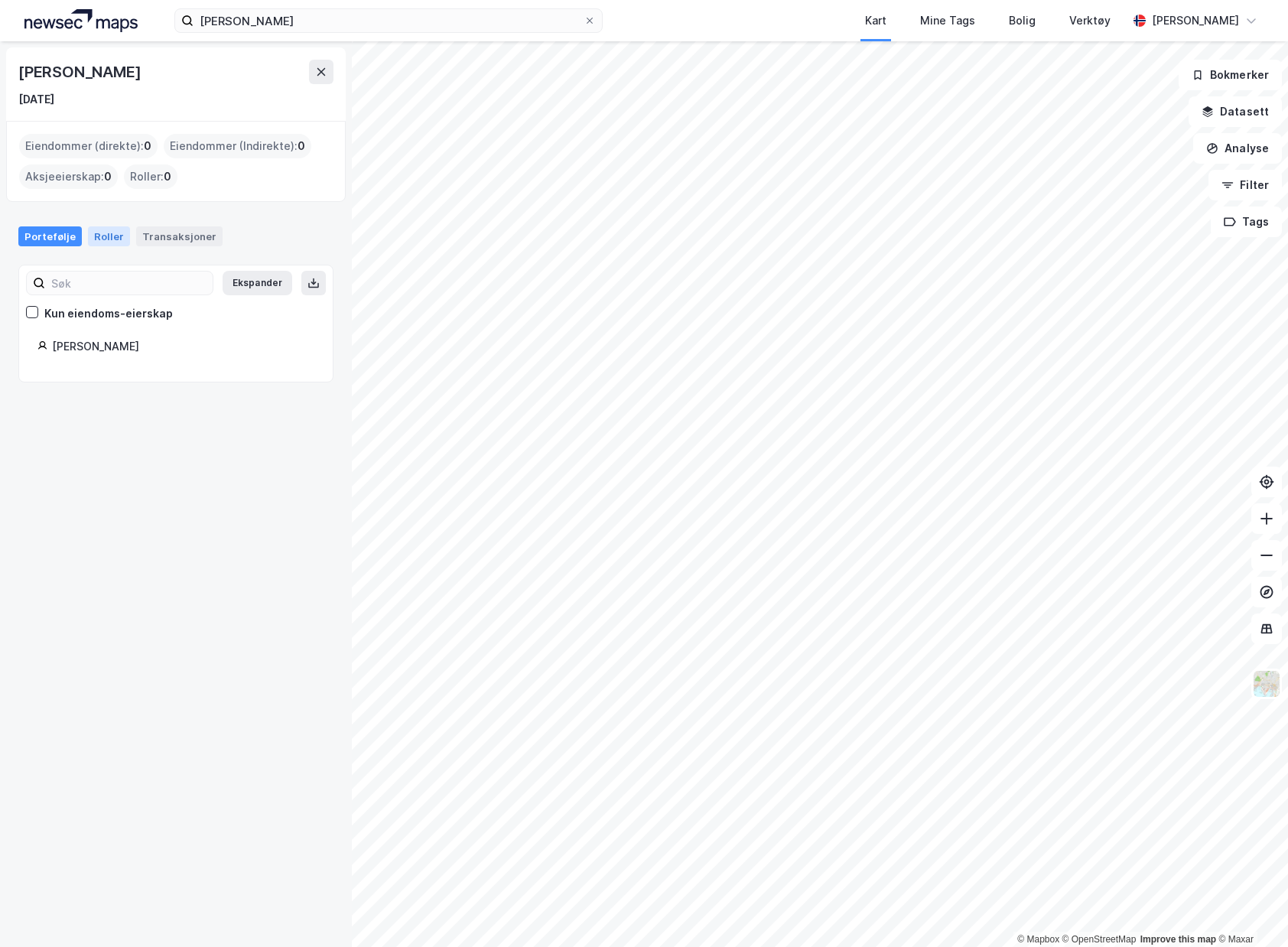
click at [107, 237] on div "Roller" at bounding box center [109, 237] width 42 height 20
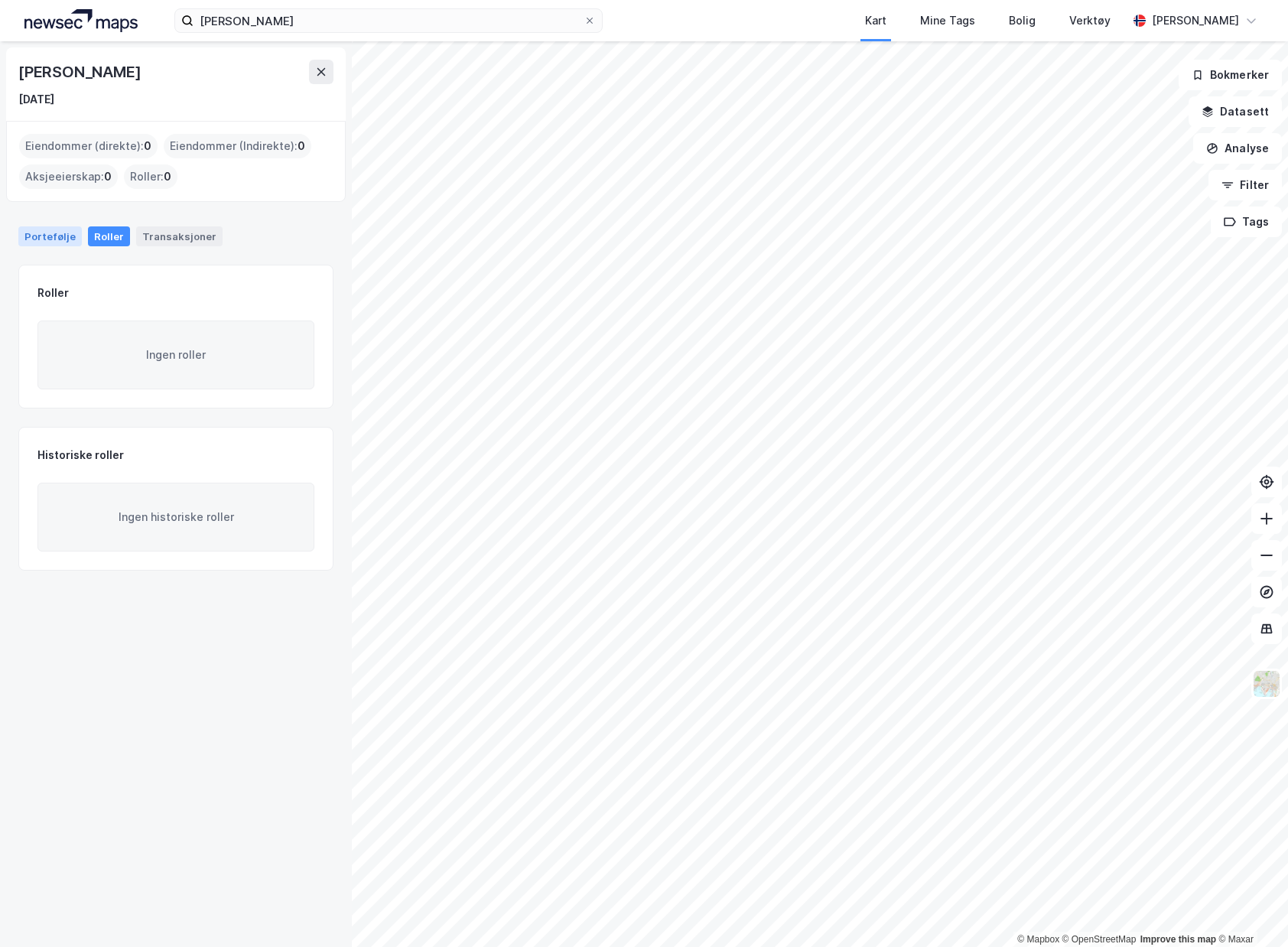
click at [69, 236] on div "Portefølje" at bounding box center [50, 237] width 64 height 20
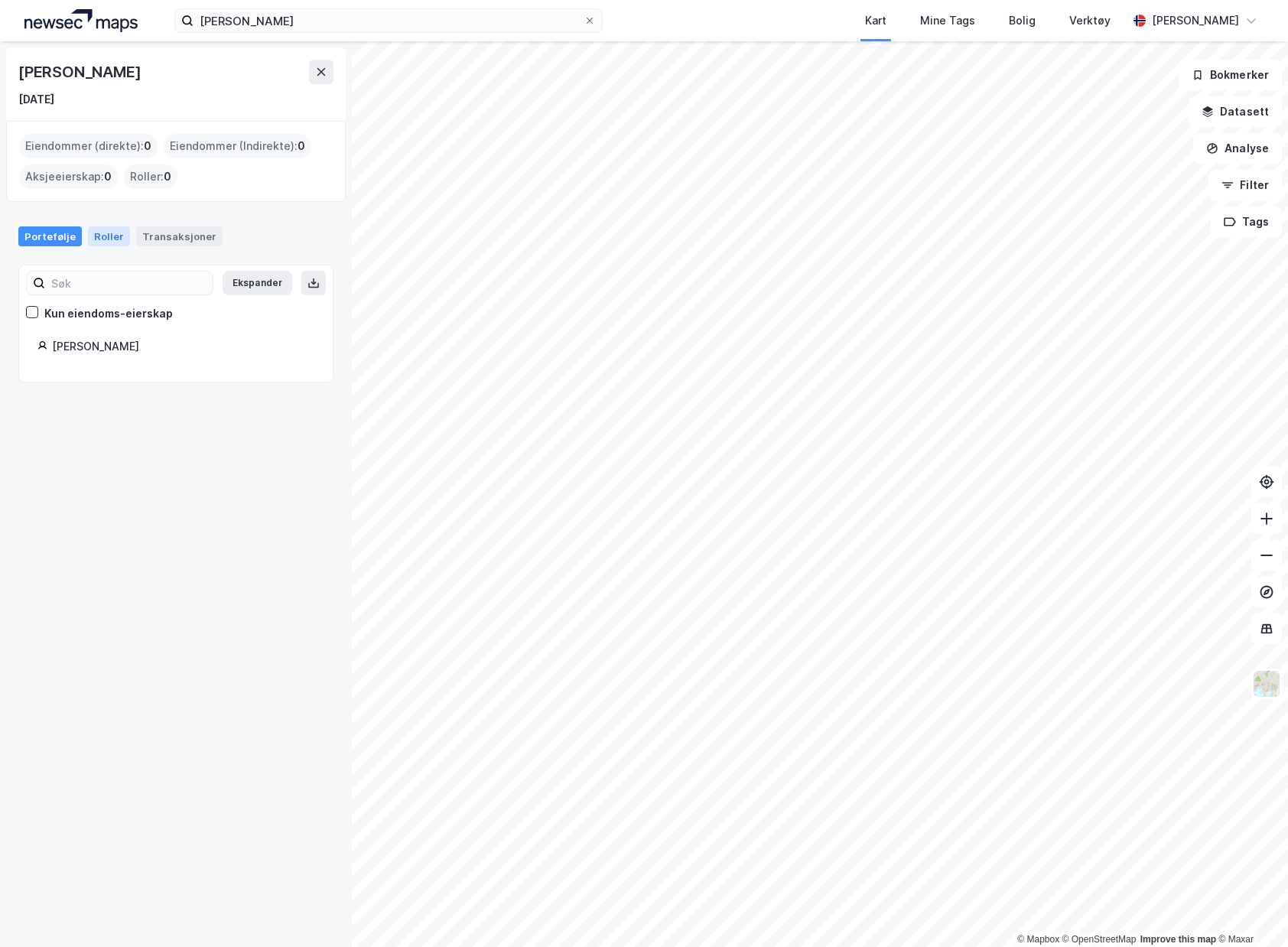
click at [101, 236] on div "Roller" at bounding box center [109, 237] width 42 height 20
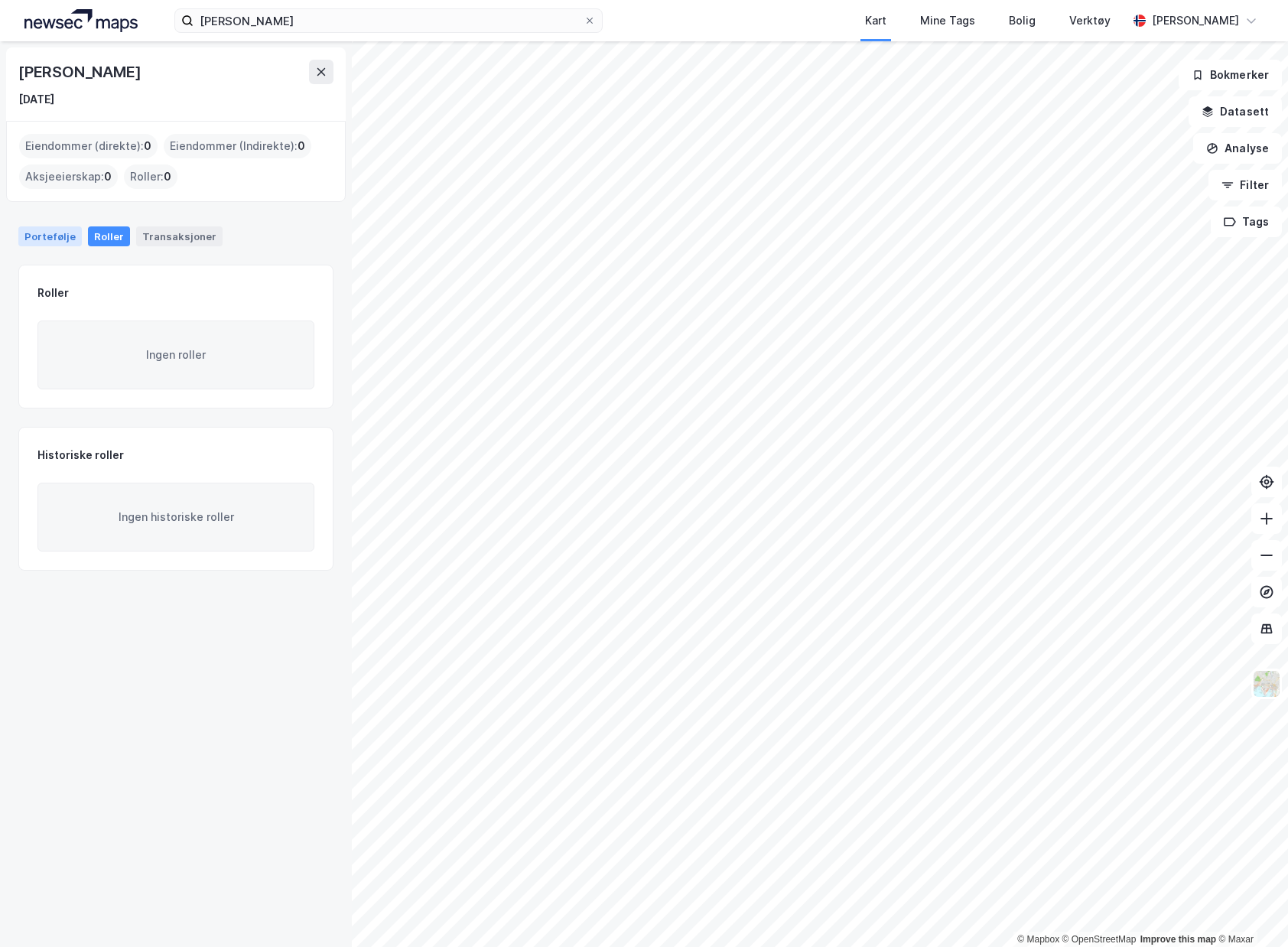
click at [65, 237] on div "Portefølje" at bounding box center [50, 237] width 64 height 20
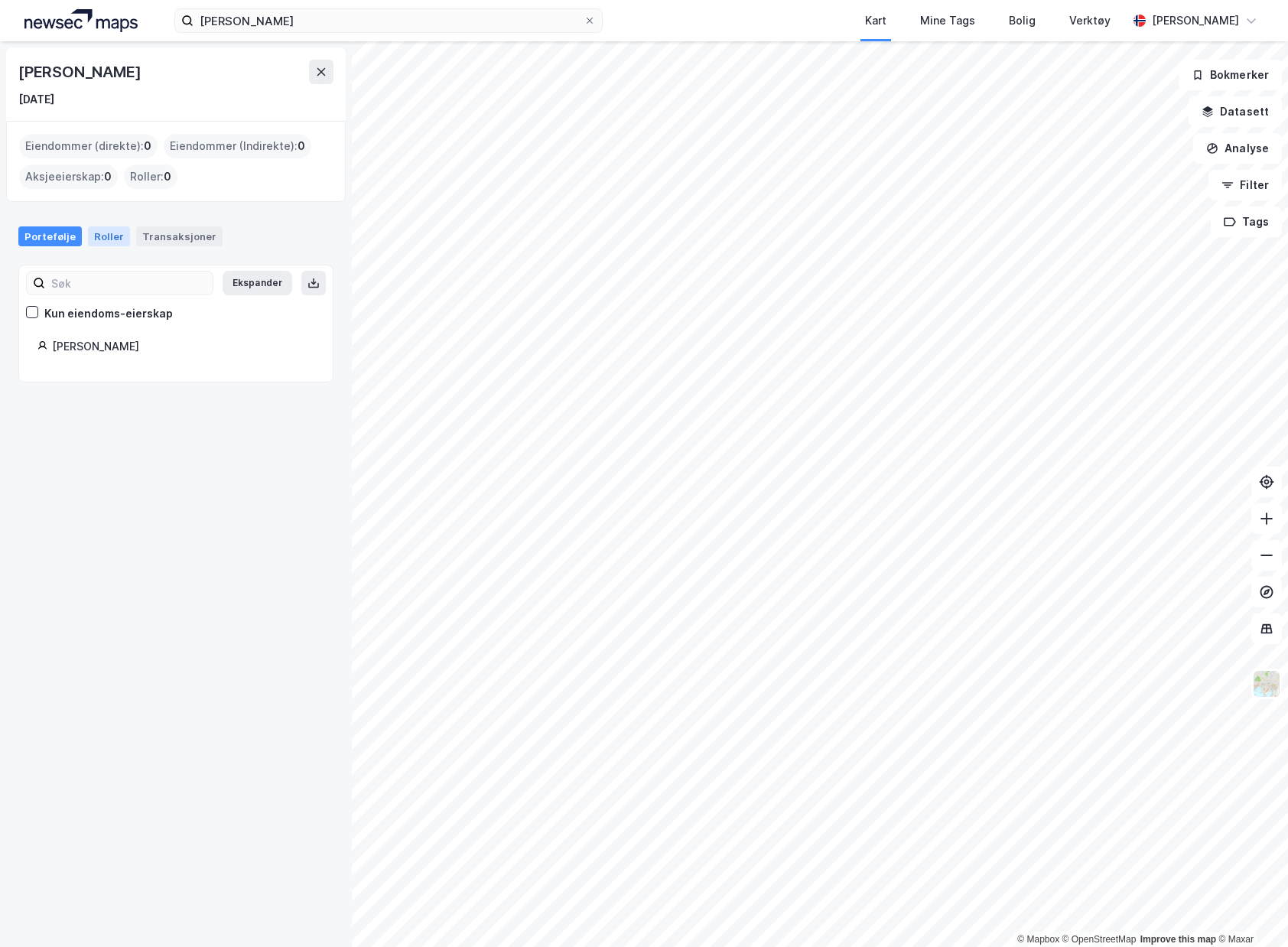
click at [93, 237] on div "Roller" at bounding box center [109, 237] width 42 height 20
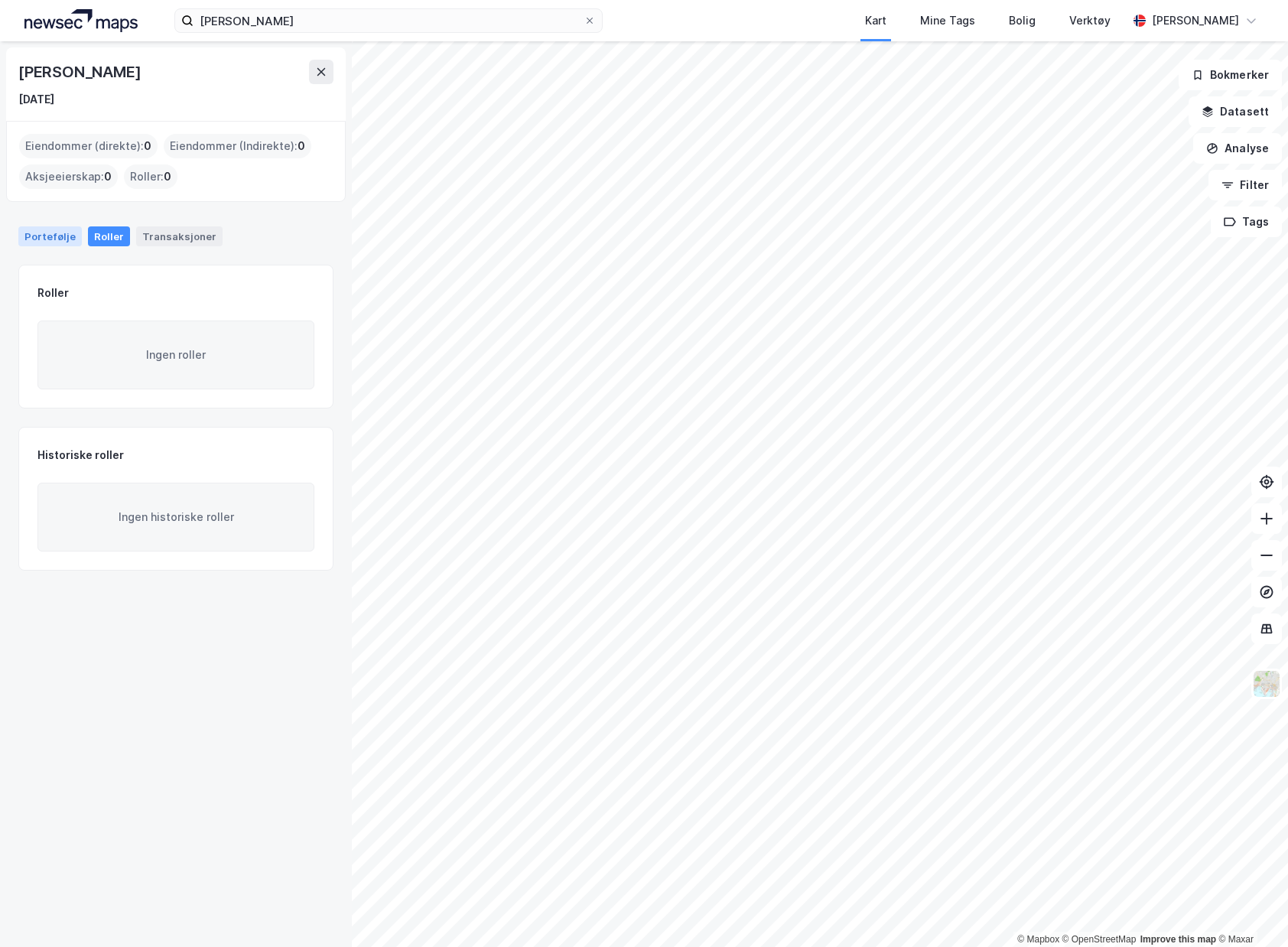
click at [56, 241] on div "Portefølje" at bounding box center [50, 237] width 64 height 20
